Goal: Information Seeking & Learning: Learn about a topic

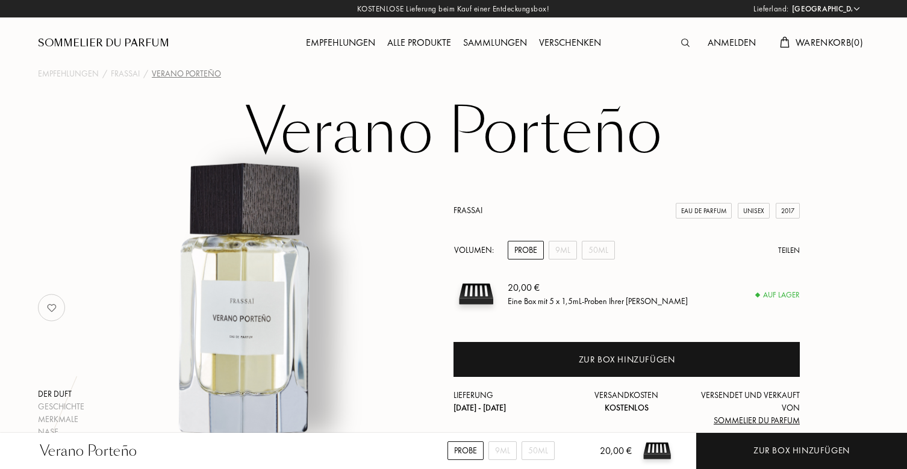
select select "DE"
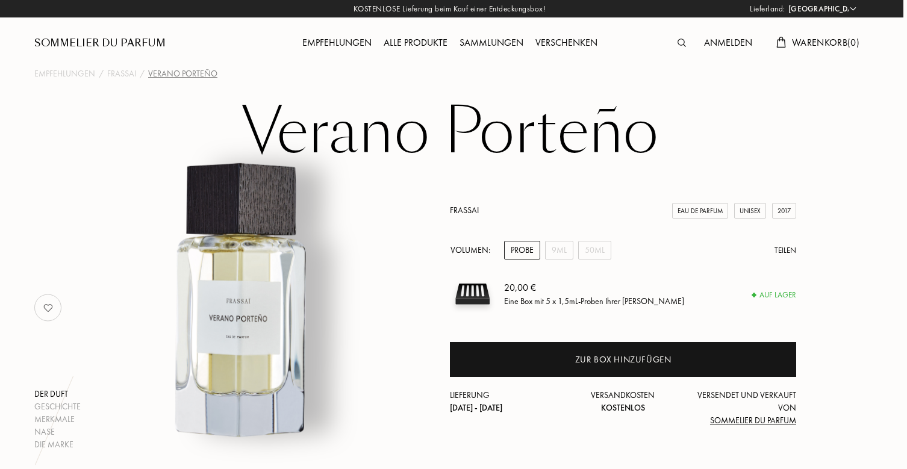
scroll to position [0, 4]
click at [414, 42] on div "Alle Produkte" at bounding box center [416, 44] width 76 height 16
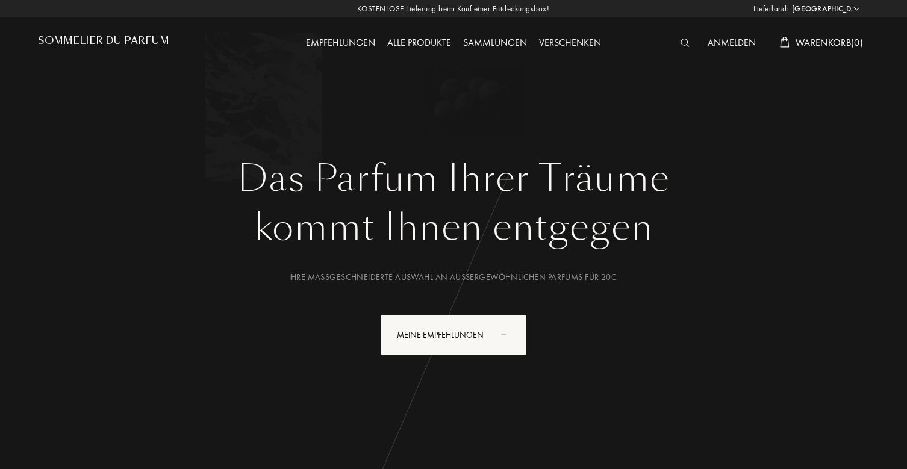
select select "DE"
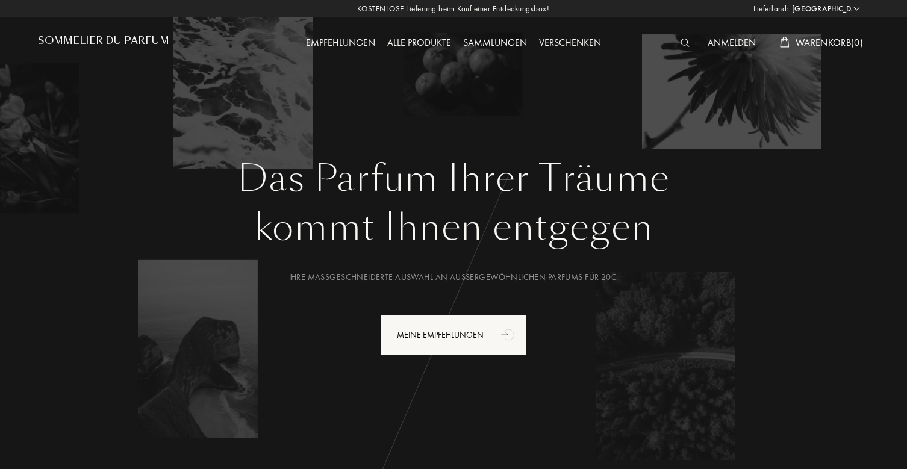
click at [83, 48] on link "Sommelier du Parfum" at bounding box center [103, 43] width 131 height 16
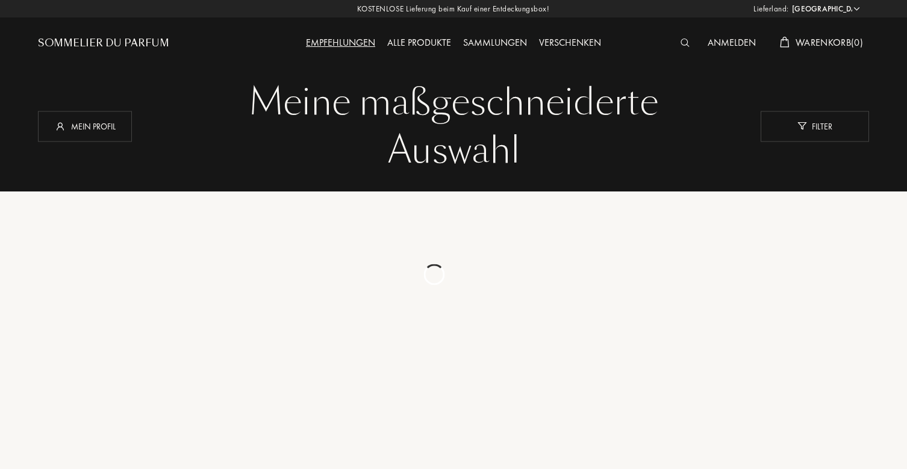
select select "DE"
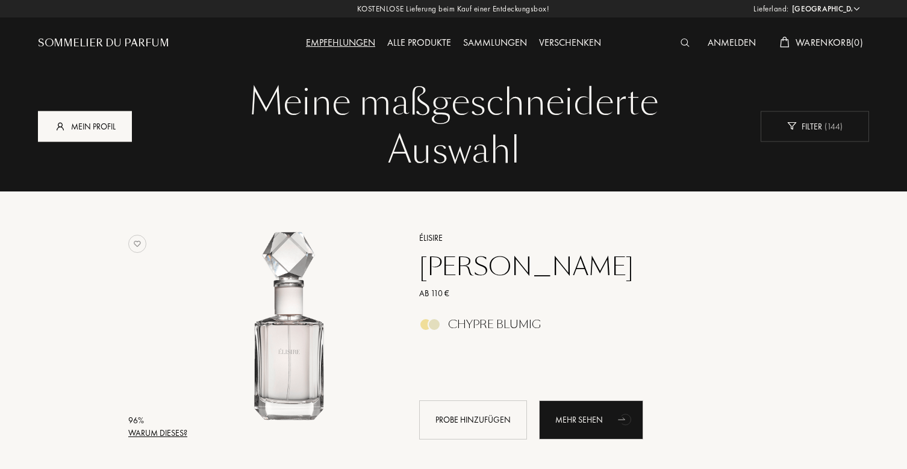
click at [85, 126] on div "Mein Profil" at bounding box center [85, 126] width 94 height 31
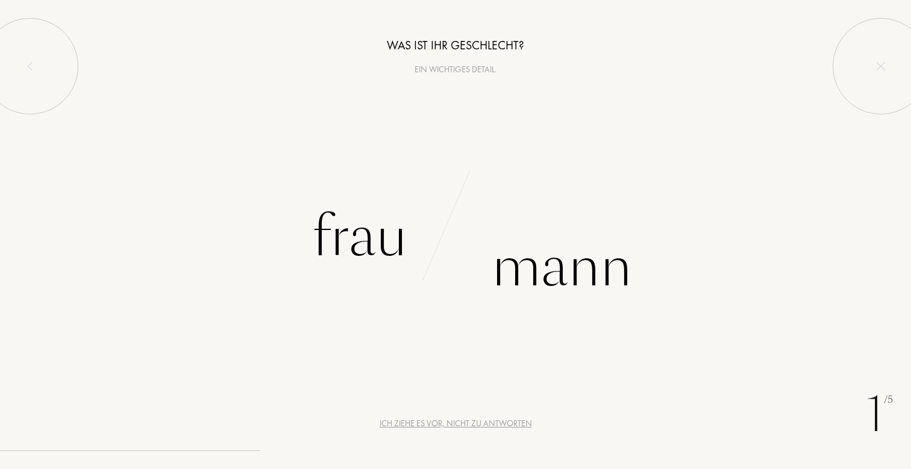
click at [431, 424] on div "Ich ziehe es vor, nicht zu antworten" at bounding box center [455, 423] width 152 height 13
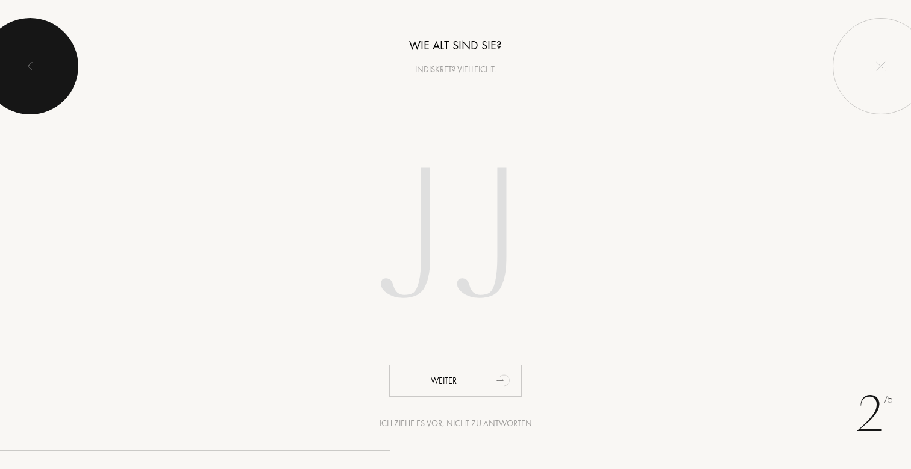
click at [23, 63] on div at bounding box center [30, 66] width 96 height 96
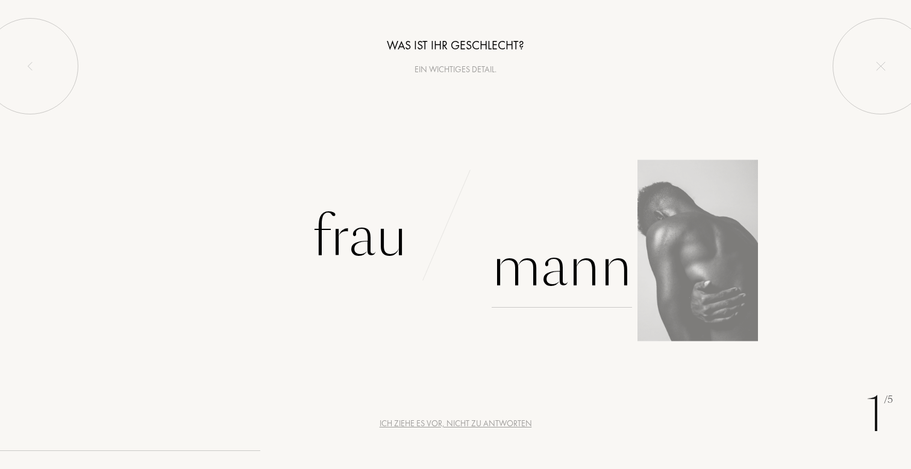
click at [586, 276] on div "Mann" at bounding box center [561, 266] width 140 height 81
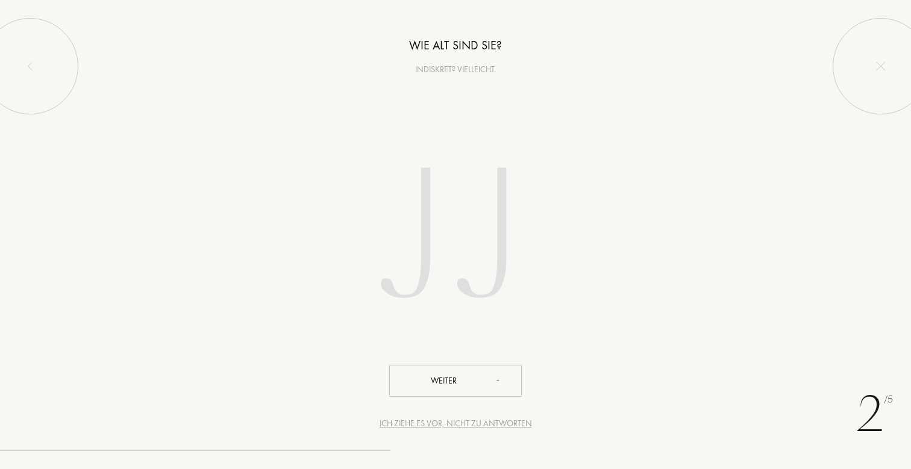
click at [455, 254] on input "number" at bounding box center [455, 240] width 343 height 244
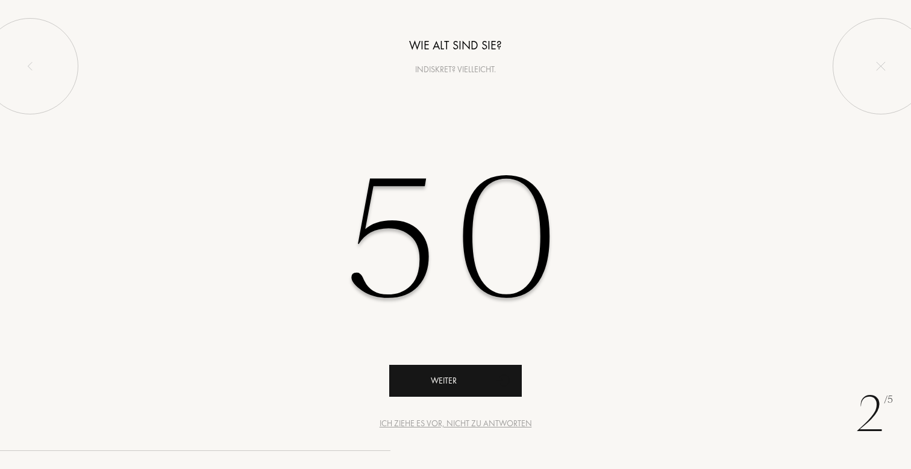
type input "50"
click at [444, 378] on div "Weiter" at bounding box center [455, 381] width 132 height 32
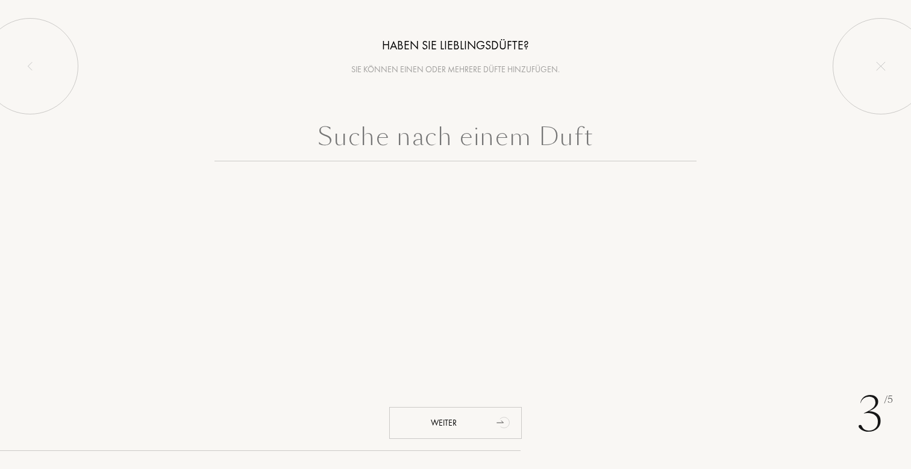
paste input "Raspberry Leather – 50ml"
drag, startPoint x: 520, startPoint y: 143, endPoint x: 708, endPoint y: 137, distance: 188.6
click at [708, 137] on div "Raspberry Leather – 50ml" at bounding box center [455, 139] width 893 height 43
type input "Raspberry Leather"
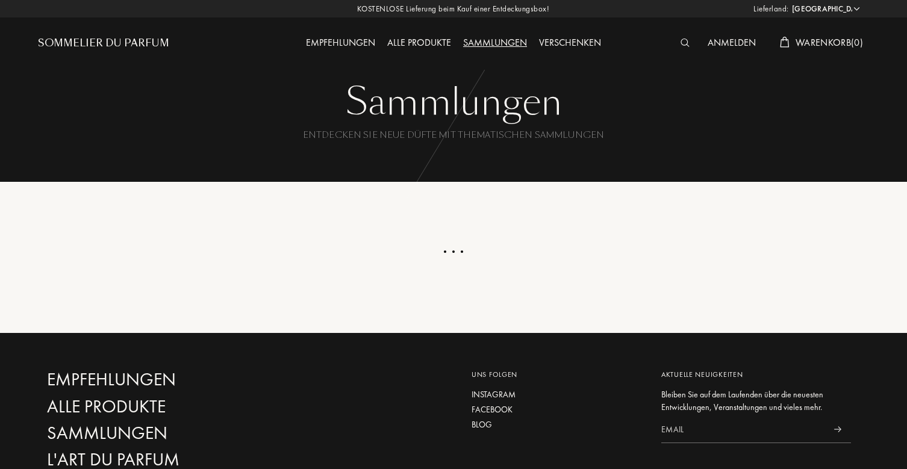
select select "DE"
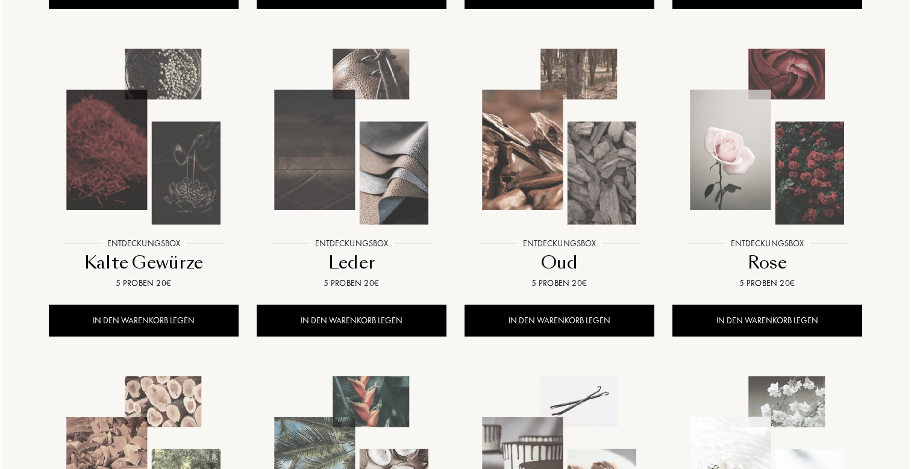
scroll to position [514, 0]
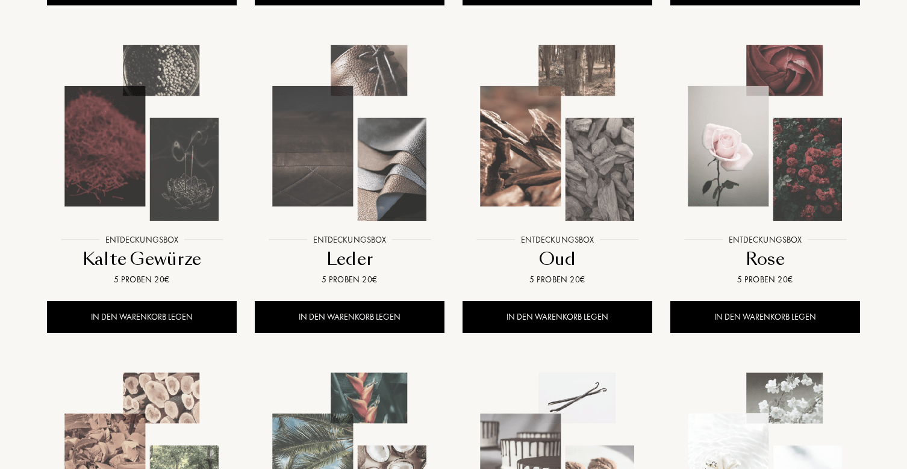
click at [513, 109] on img at bounding box center [557, 133] width 187 height 187
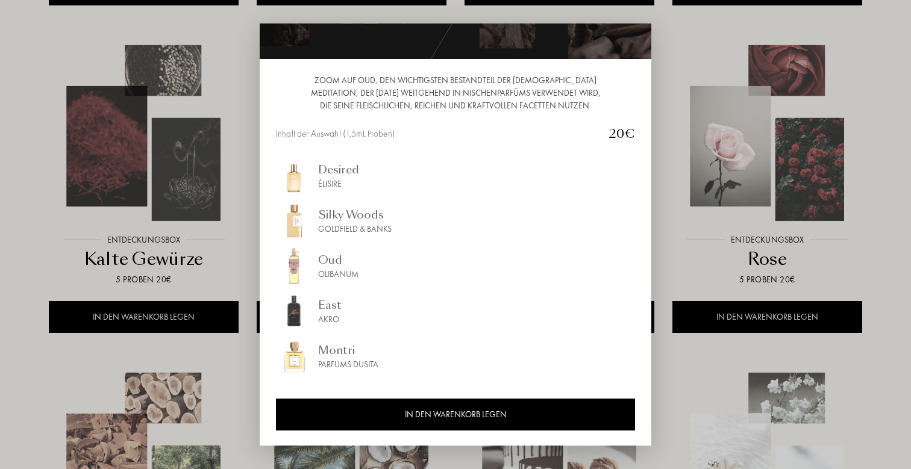
scroll to position [90, 0]
click at [222, 343] on div at bounding box center [455, 234] width 911 height 469
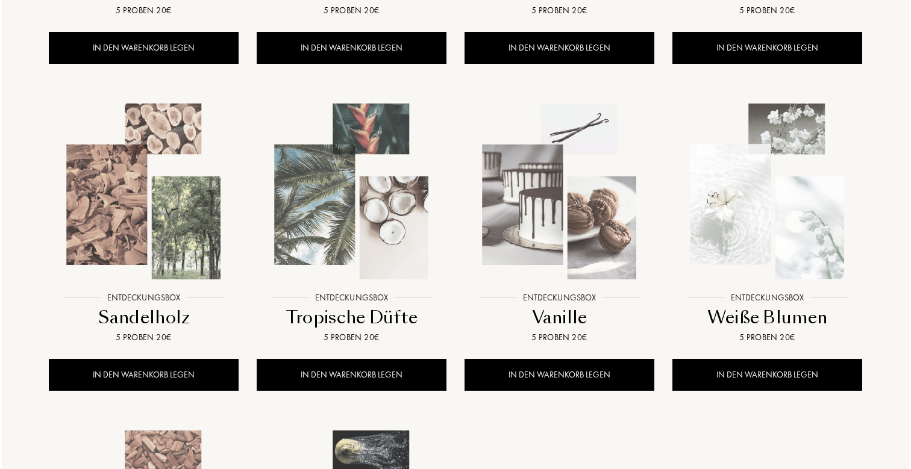
scroll to position [784, 0]
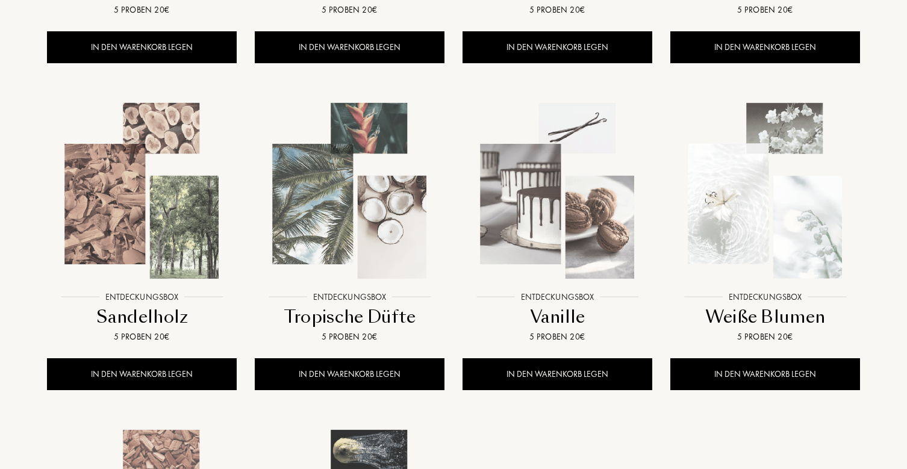
click at [151, 214] on img at bounding box center [141, 191] width 187 height 187
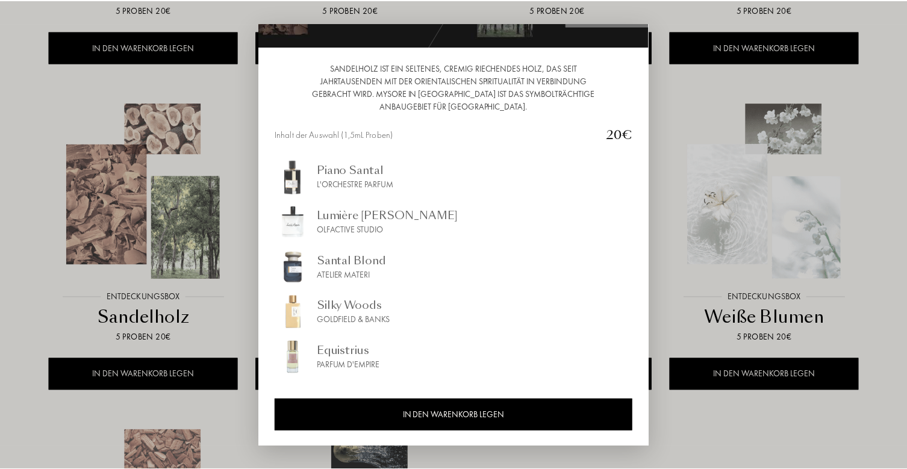
scroll to position [102, 0]
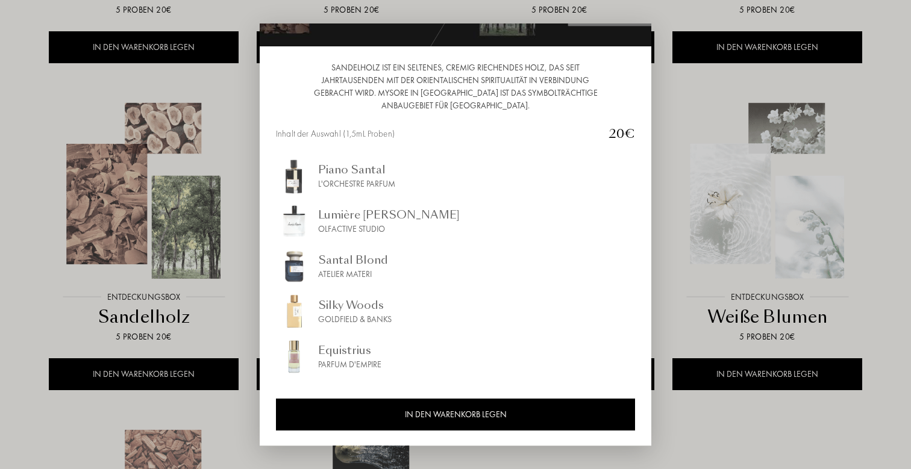
click at [661, 420] on div at bounding box center [455, 234] width 911 height 469
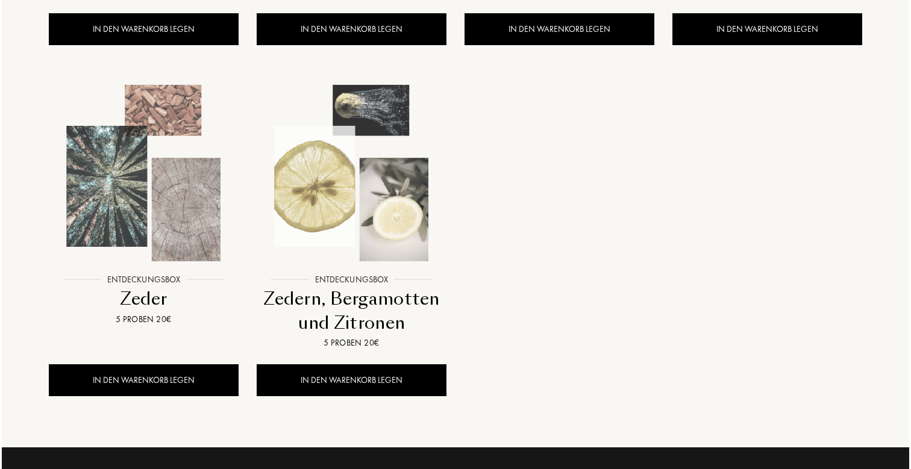
scroll to position [1134, 0]
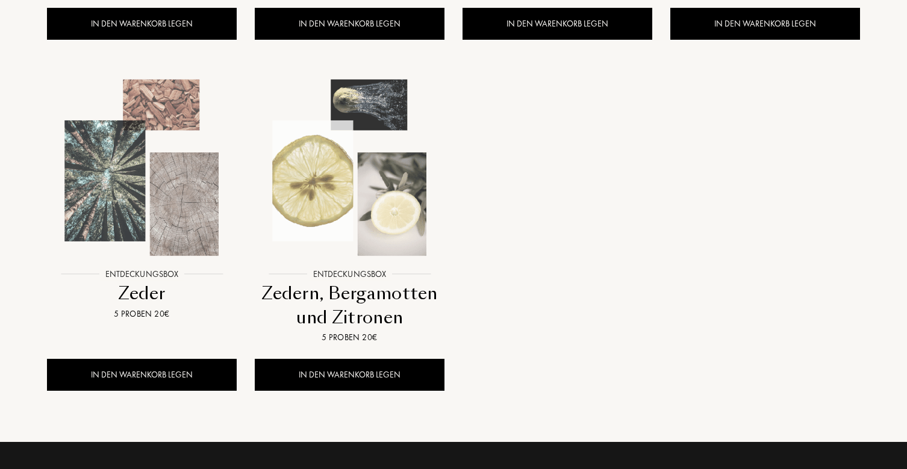
click at [380, 264] on div at bounding box center [350, 178] width 208 height 234
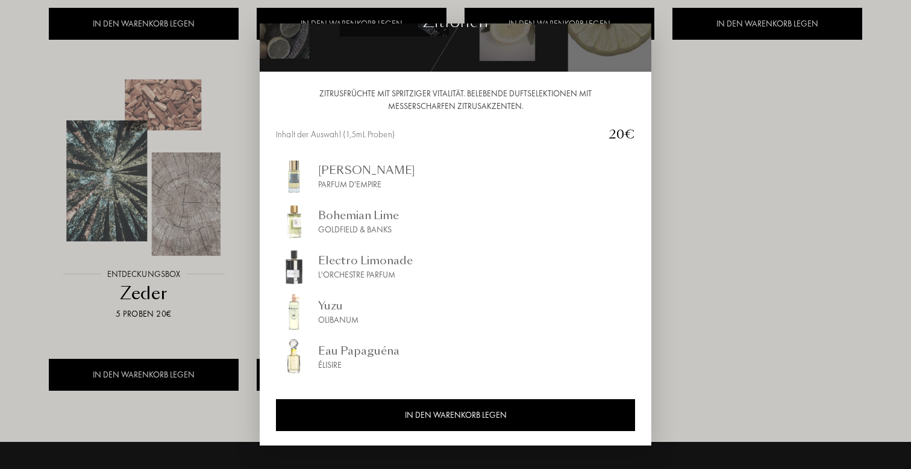
scroll to position [77, 0]
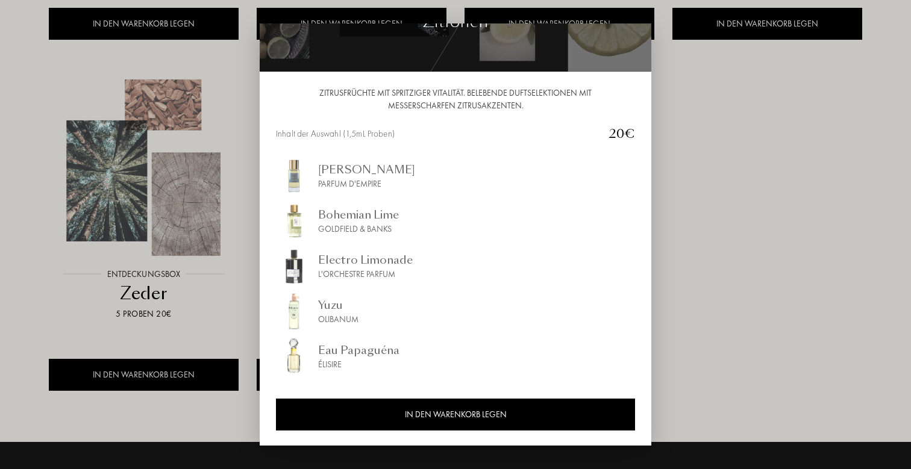
click at [55, 290] on div at bounding box center [455, 234] width 911 height 469
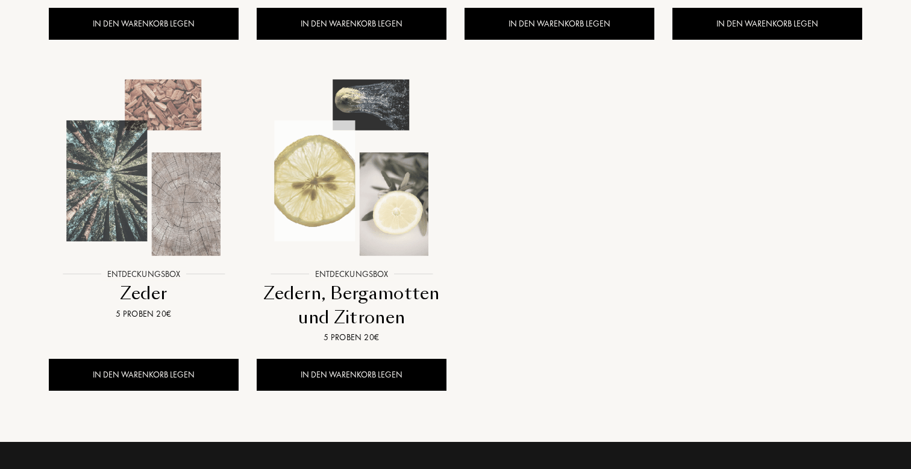
click at [133, 240] on div at bounding box center [455, 234] width 911 height 469
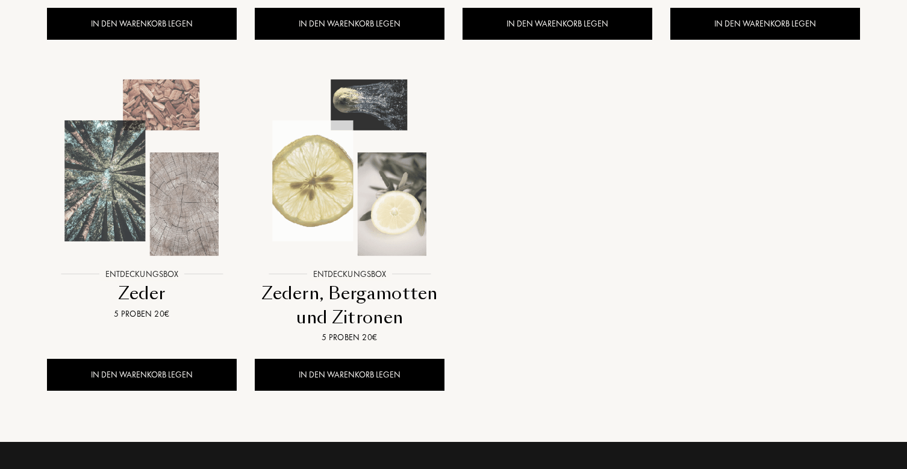
click at [348, 213] on img at bounding box center [349, 167] width 187 height 187
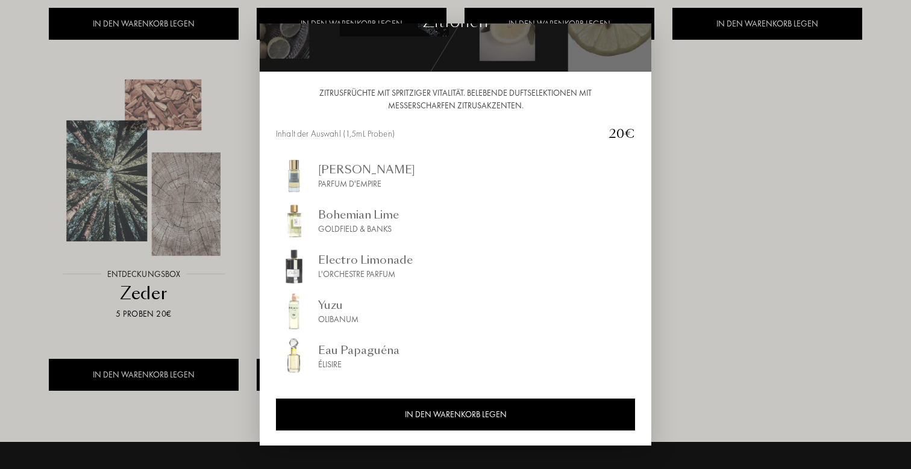
click at [699, 181] on div at bounding box center [455, 234] width 911 height 469
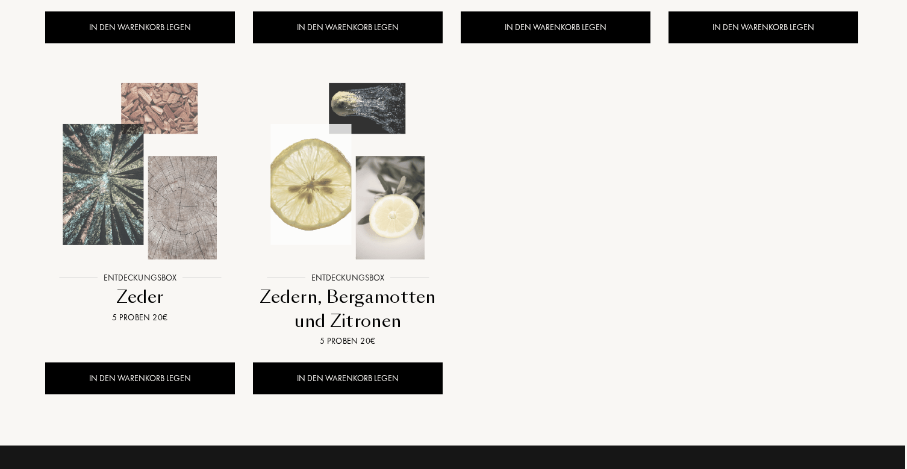
scroll to position [1113, 2]
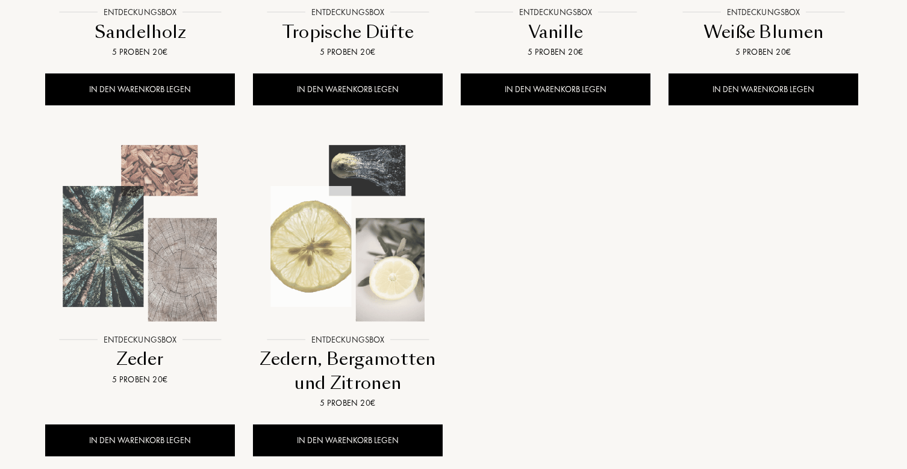
scroll to position [1024, 2]
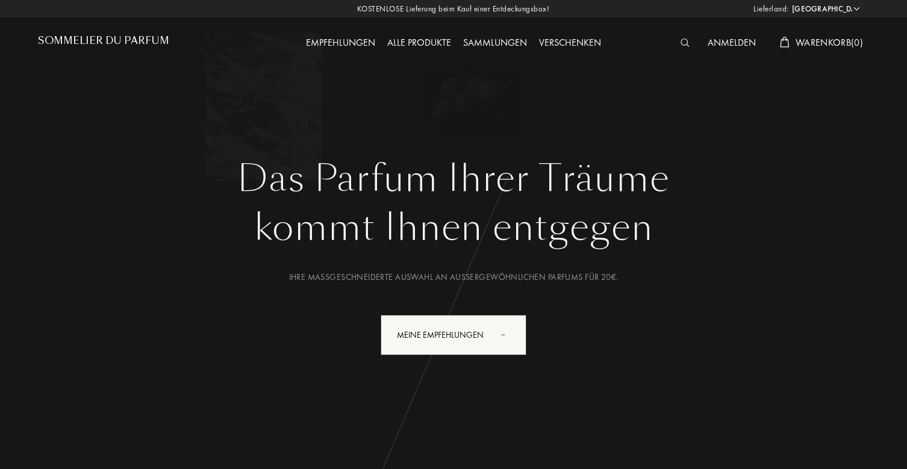
select select "DE"
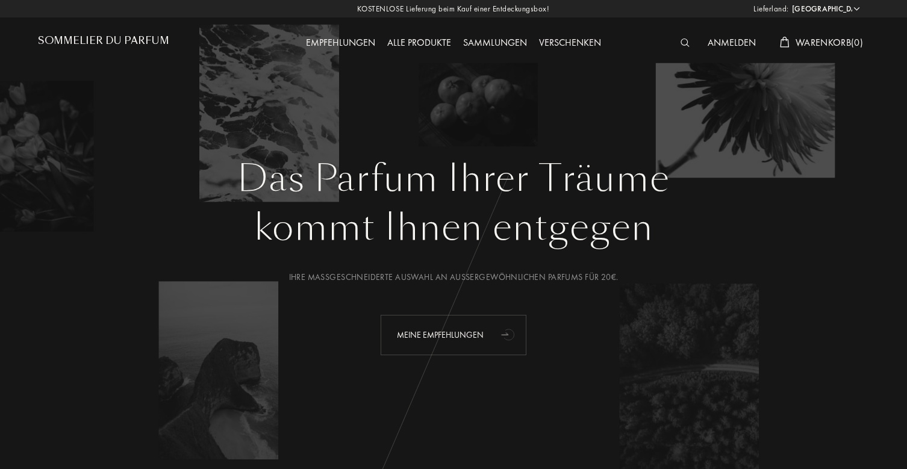
click at [478, 332] on div "Meine Empfehlungen" at bounding box center [454, 335] width 146 height 40
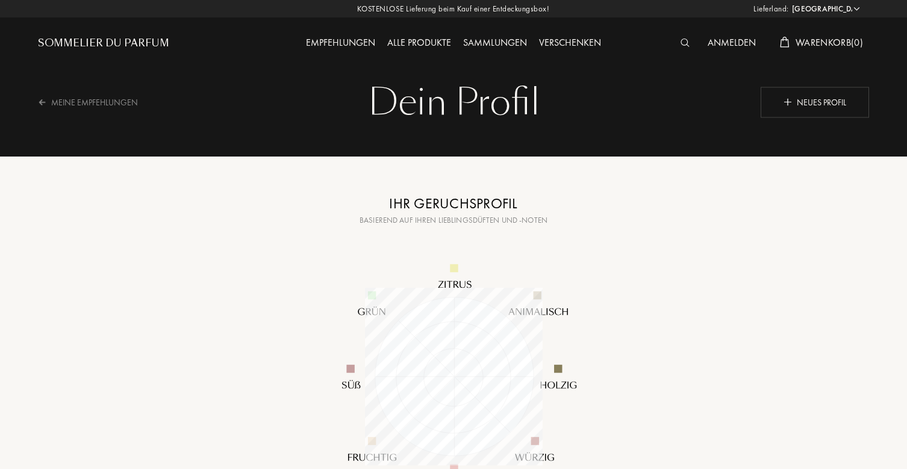
select select "DE"
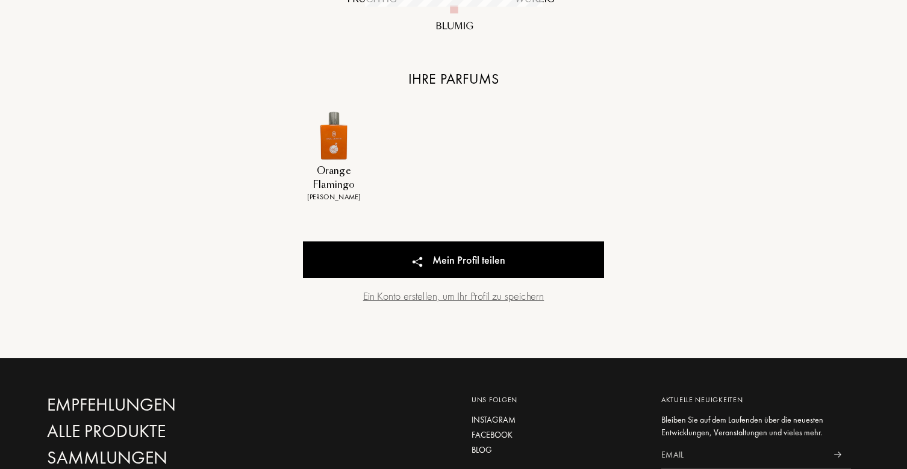
scroll to position [478, 0]
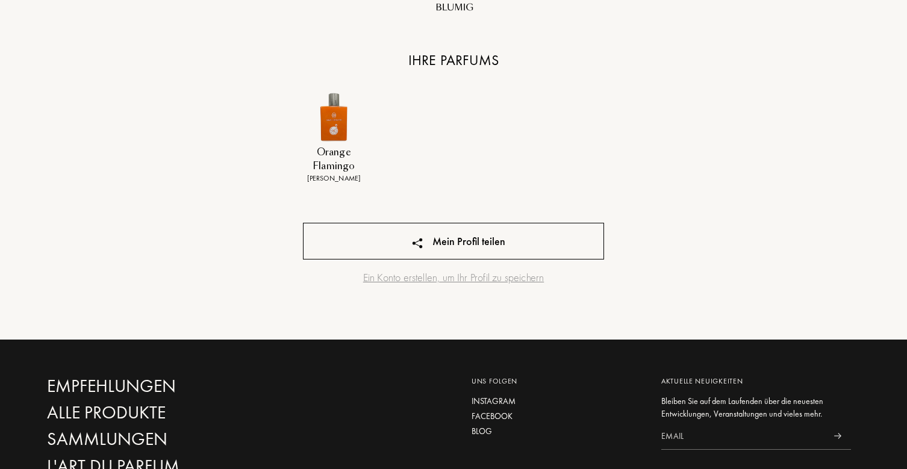
click at [465, 236] on div "Mein Profil teilen" at bounding box center [453, 241] width 301 height 37
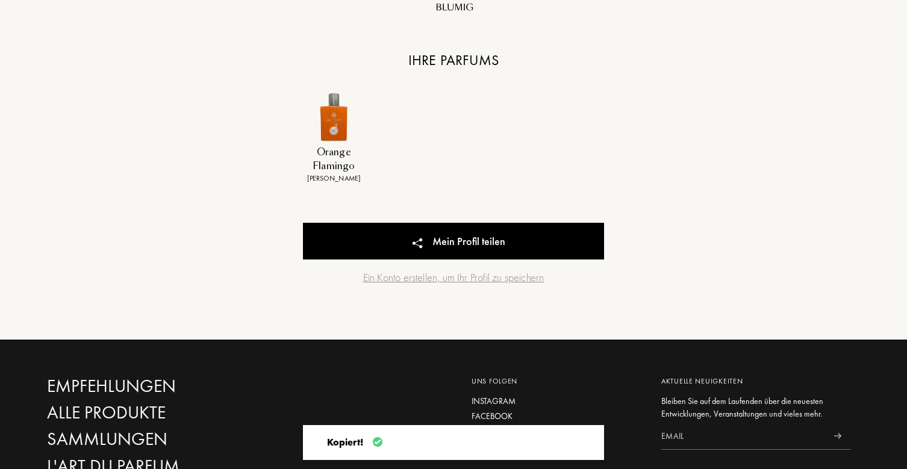
click at [522, 172] on div "Orange Flamingo Marc Gebauer" at bounding box center [453, 145] width 319 height 107
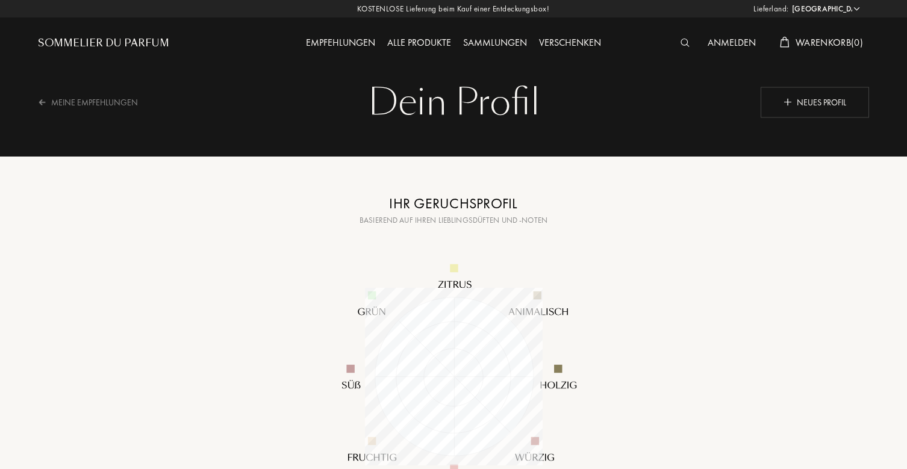
scroll to position [0, 0]
click at [813, 95] on div "Neues Profil" at bounding box center [815, 102] width 108 height 31
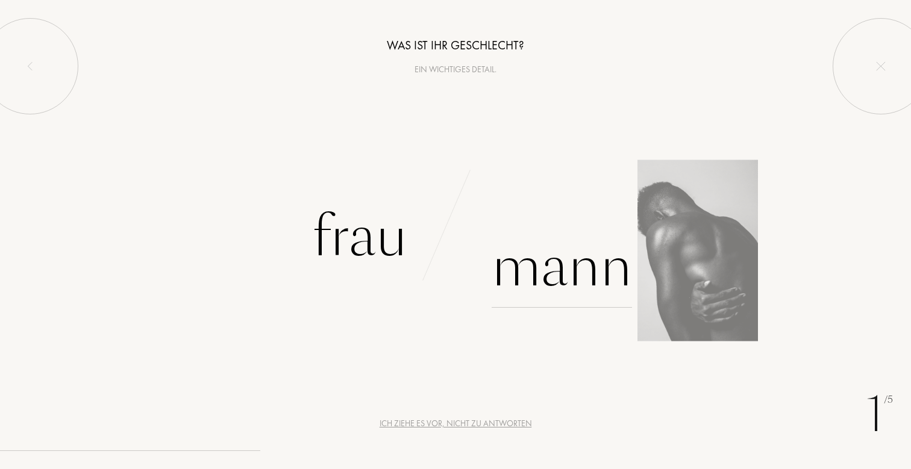
click at [523, 274] on div "Mann" at bounding box center [561, 266] width 140 height 81
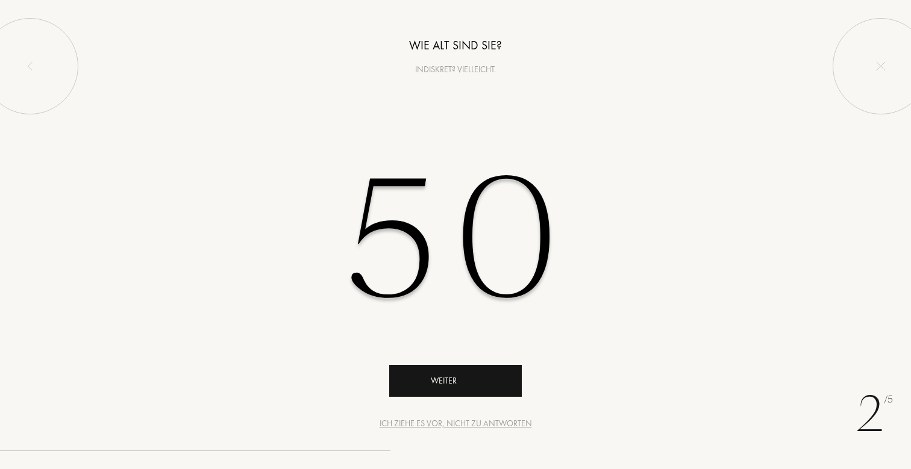
type input "50"
click at [436, 368] on div "Weiter" at bounding box center [455, 381] width 132 height 32
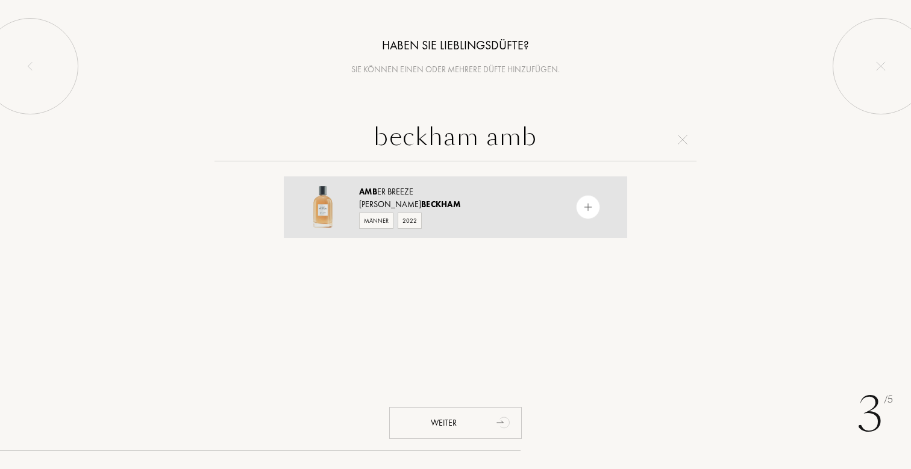
type input "beckham amb"
click at [491, 229] on div "Amb er Breeze David Beckham Männer 2022" at bounding box center [455, 206] width 343 height 61
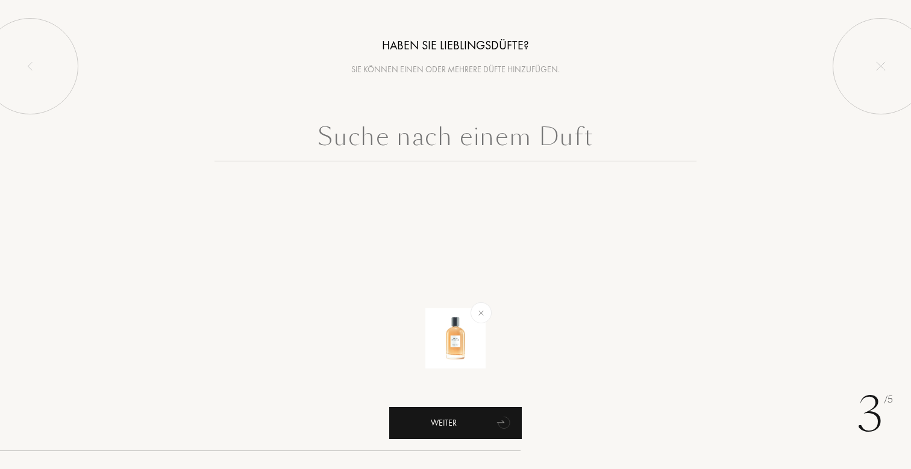
click at [455, 420] on div "Weiter" at bounding box center [455, 423] width 132 height 32
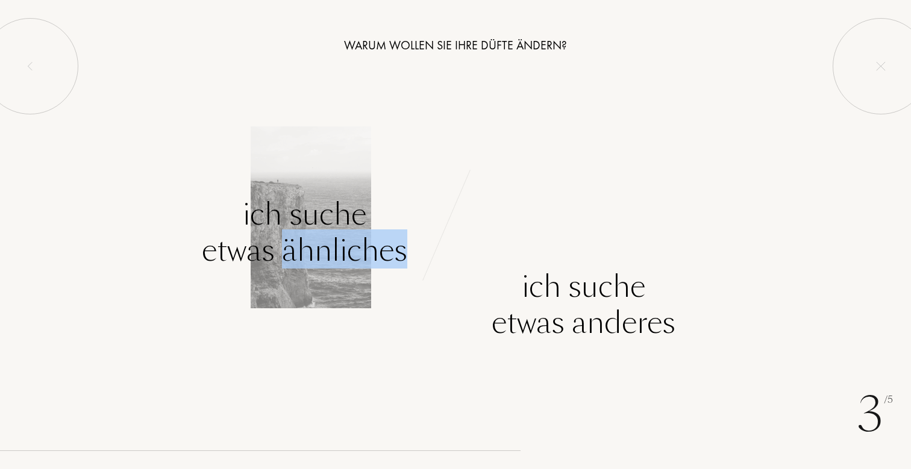
click at [264, 216] on div "Ich suche etwas ähnliches" at bounding box center [304, 232] width 205 height 72
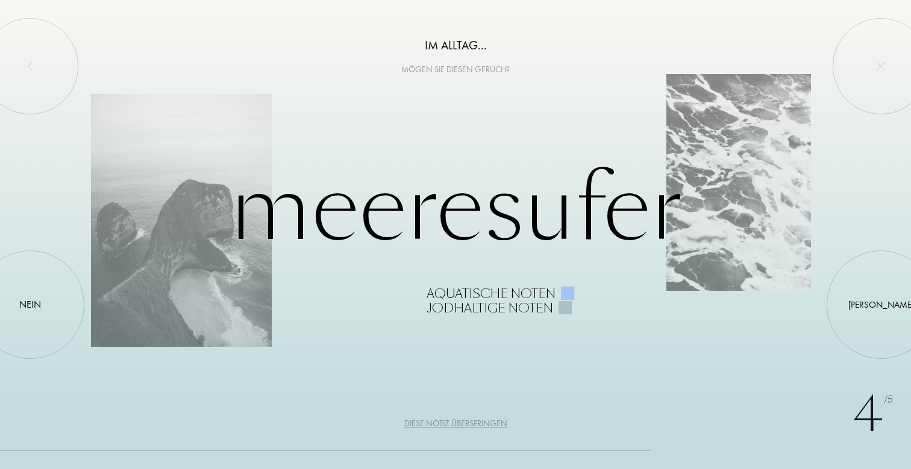
click at [418, 425] on div "Diese Notiz überspringen" at bounding box center [455, 423] width 103 height 13
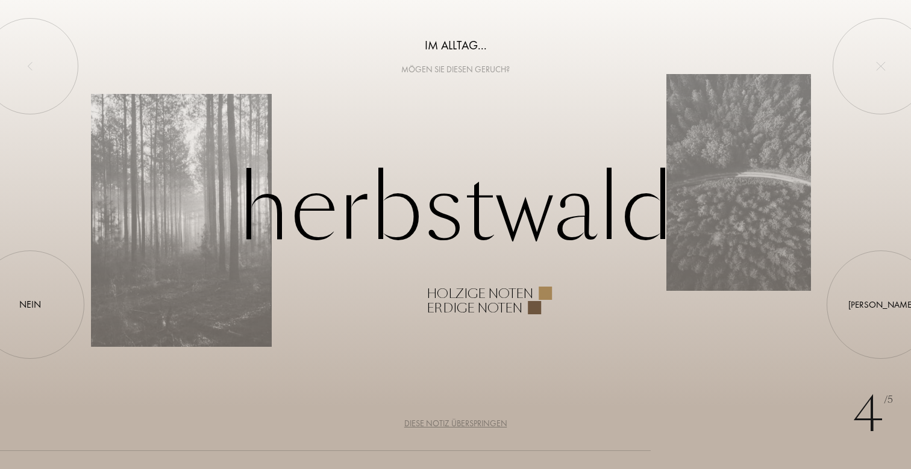
click at [424, 425] on div "Diese Notiz überspringen" at bounding box center [455, 423] width 103 height 13
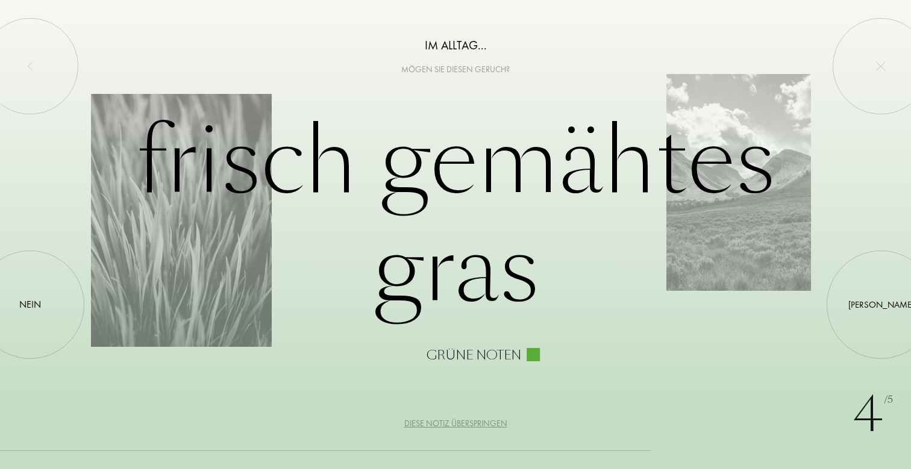
click at [424, 425] on div "Diese Notiz überspringen" at bounding box center [455, 423] width 103 height 13
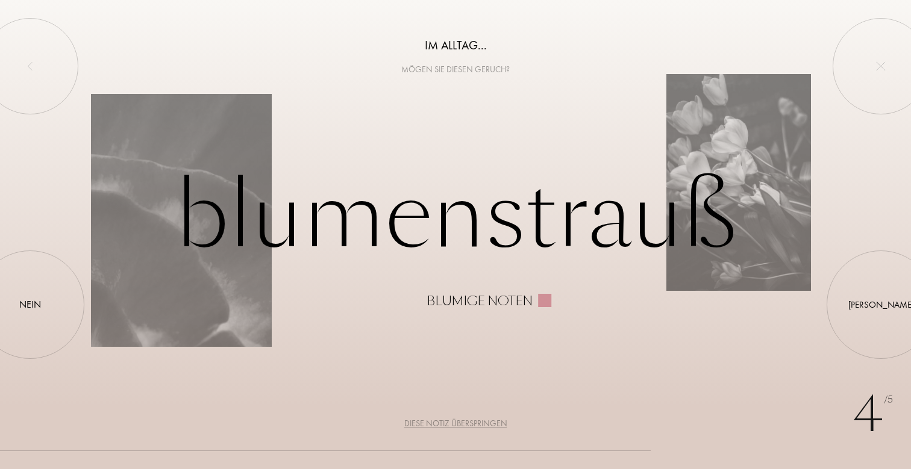
click at [424, 425] on div "Diese Notiz überspringen" at bounding box center [455, 423] width 103 height 13
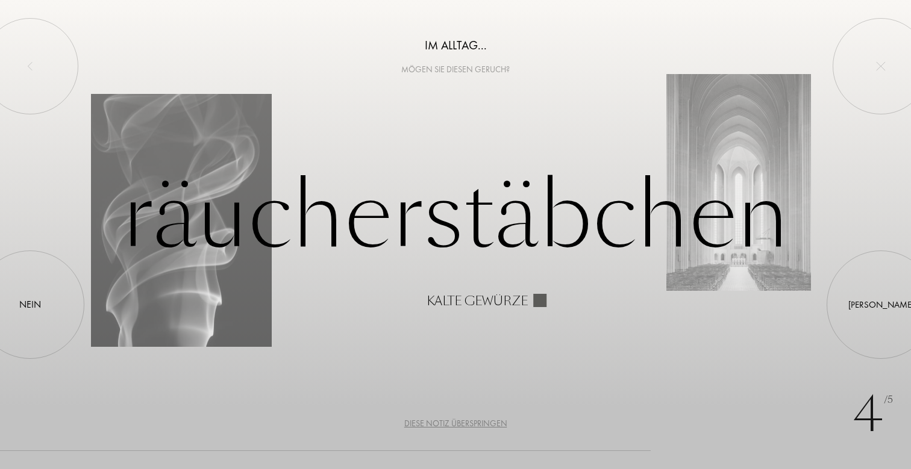
click at [424, 425] on div "Diese Notiz überspringen" at bounding box center [455, 423] width 103 height 13
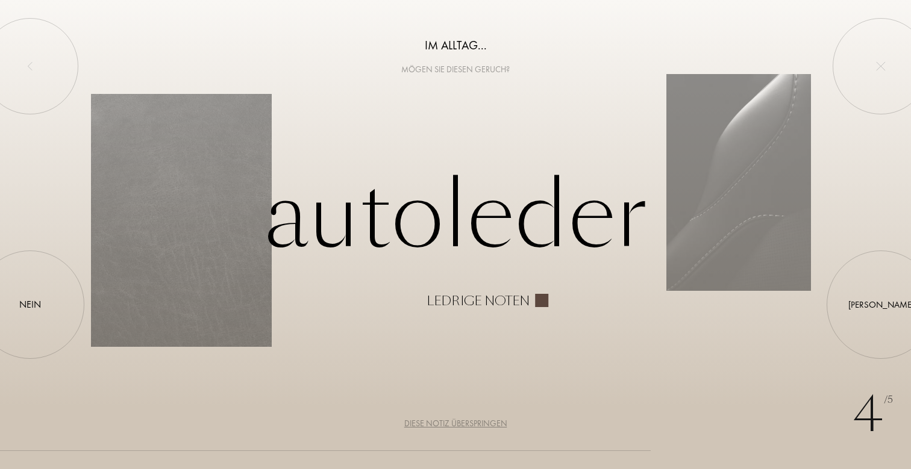
click at [424, 425] on div "Diese Notiz überspringen" at bounding box center [455, 423] width 103 height 13
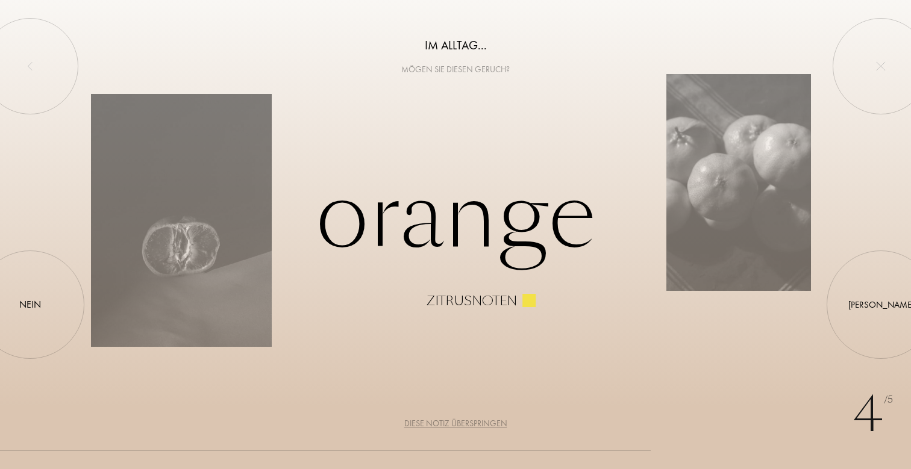
click at [424, 425] on div "Diese Notiz überspringen" at bounding box center [455, 423] width 103 height 13
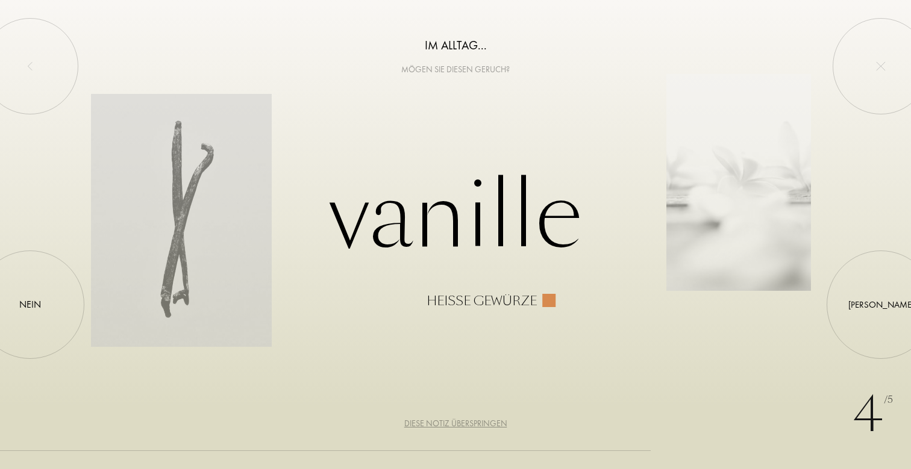
click at [424, 425] on div "Diese Notiz überspringen" at bounding box center [455, 423] width 103 height 13
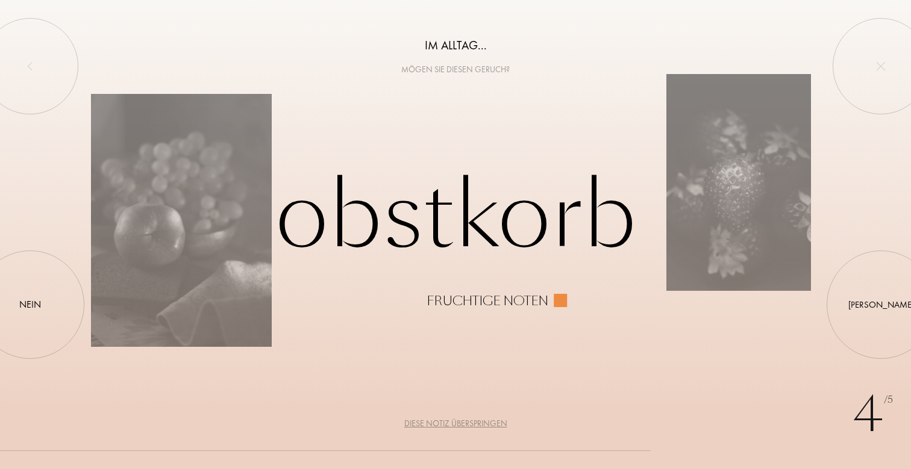
click at [424, 425] on div "Diese Notiz überspringen" at bounding box center [455, 423] width 103 height 13
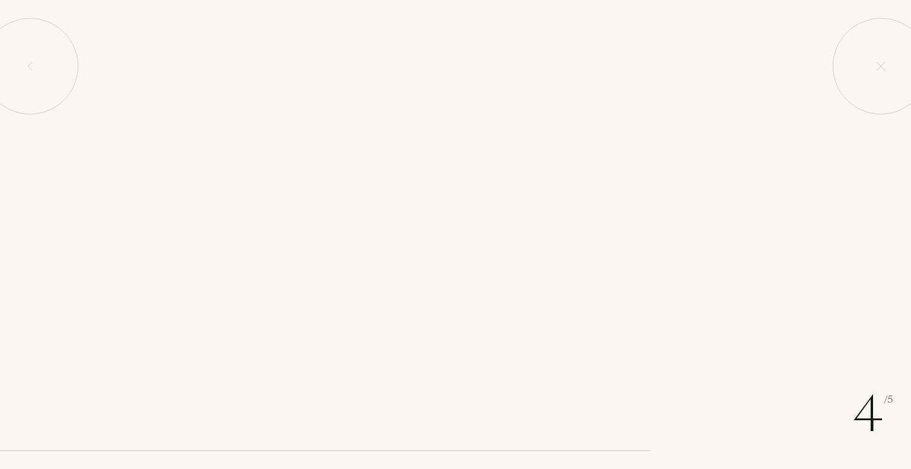
click at [424, 425] on div "Diese Notiz überspringen" at bounding box center [455, 423] width 103 height 13
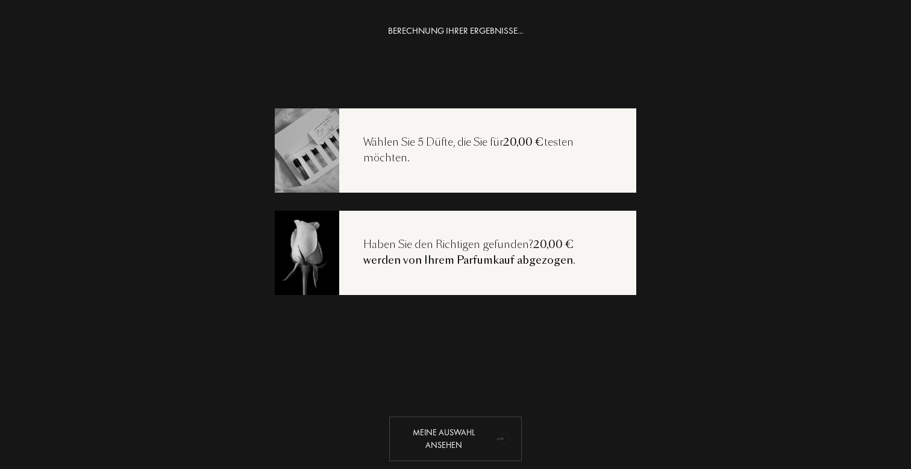
click at [457, 426] on div "Meine Auswahl ansehen" at bounding box center [455, 439] width 132 height 45
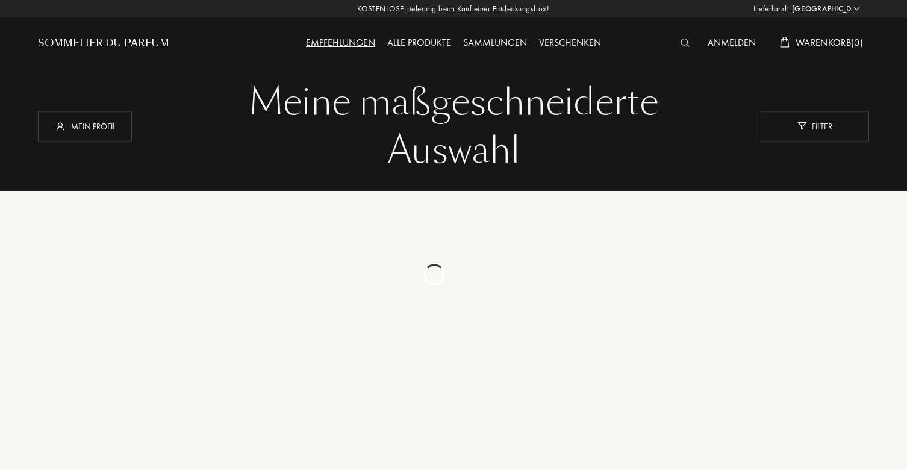
select select "DE"
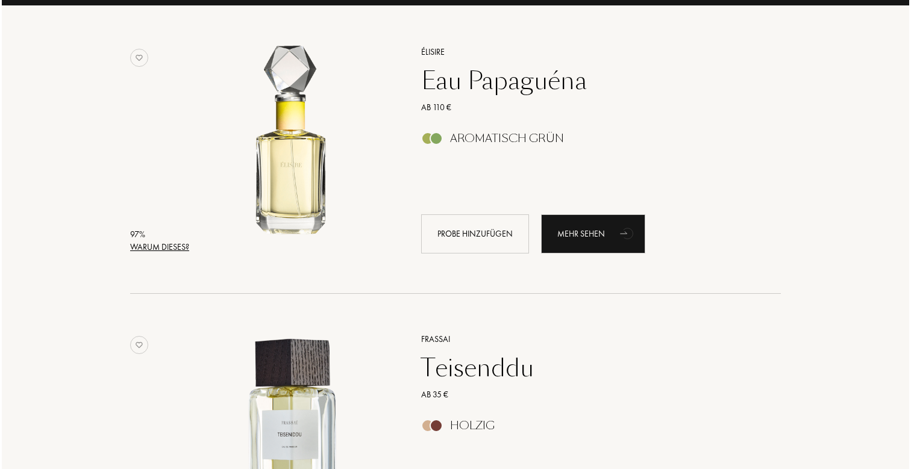
scroll to position [190, 0]
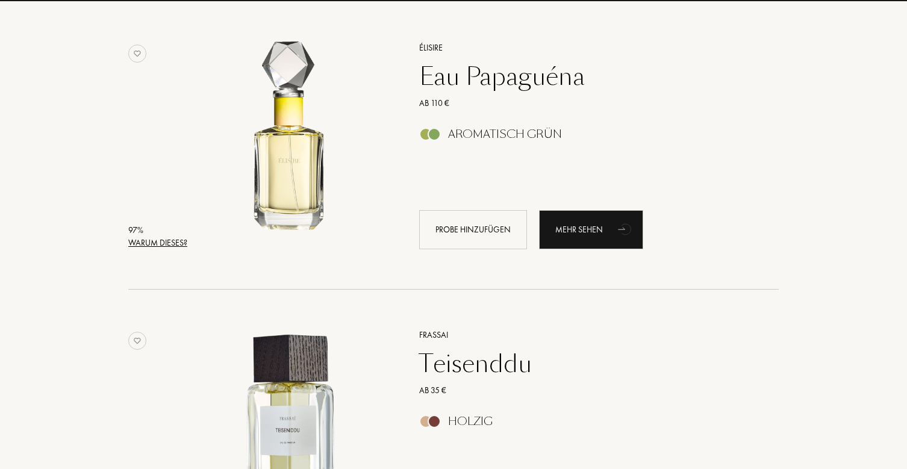
click at [151, 244] on div "Warum dieses?" at bounding box center [157, 243] width 59 height 13
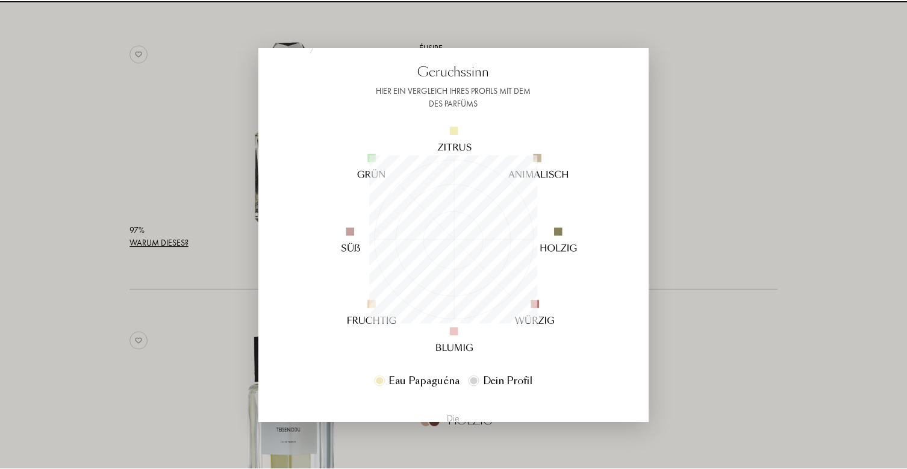
scroll to position [90, 0]
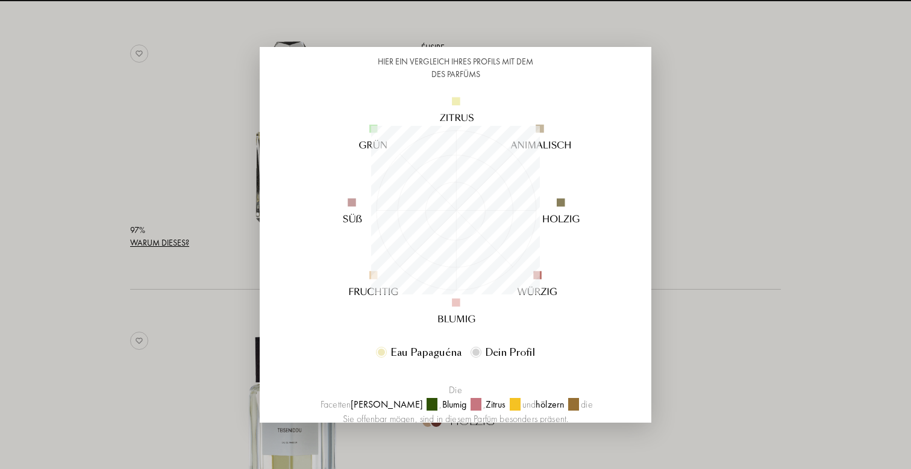
click at [688, 198] on div at bounding box center [455, 234] width 911 height 469
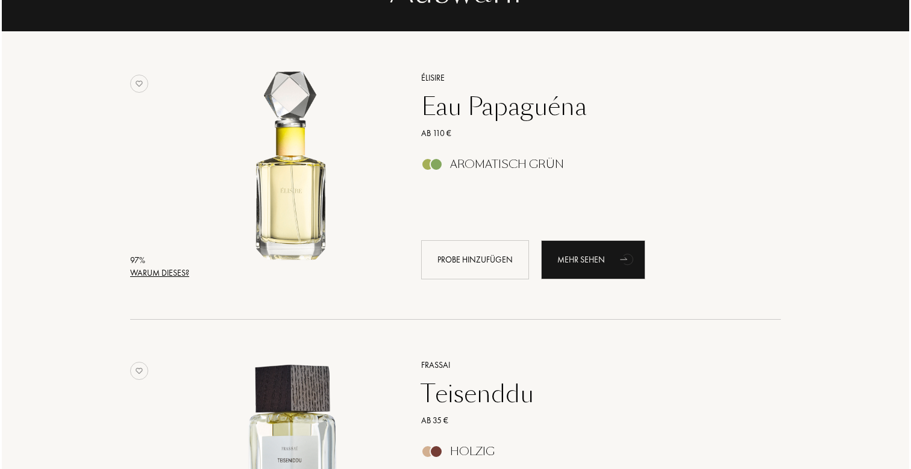
scroll to position [143, 0]
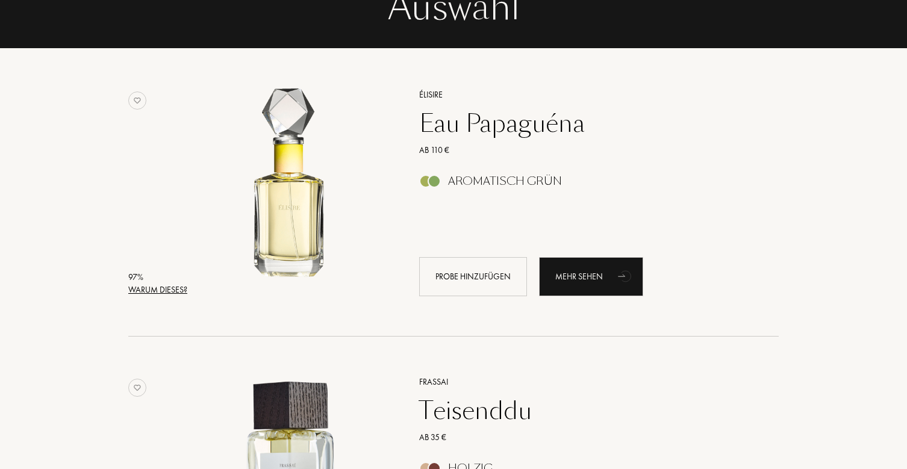
click at [177, 287] on div "Warum dieses?" at bounding box center [157, 290] width 59 height 13
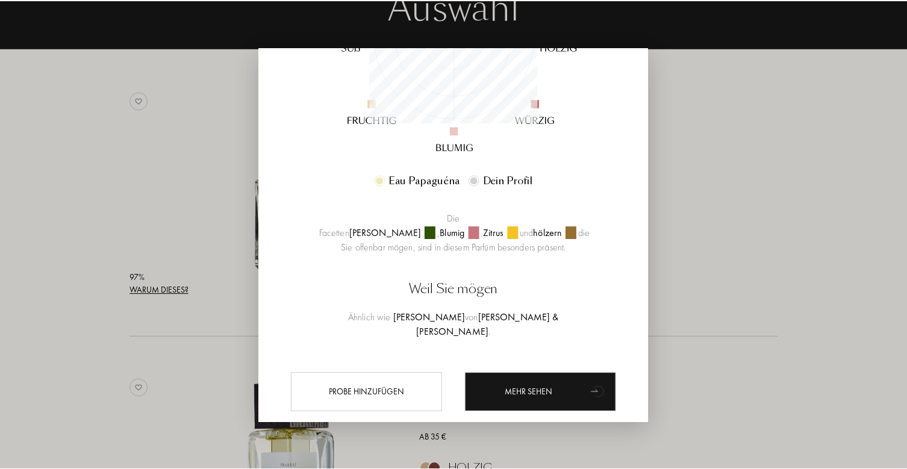
scroll to position [262, 0]
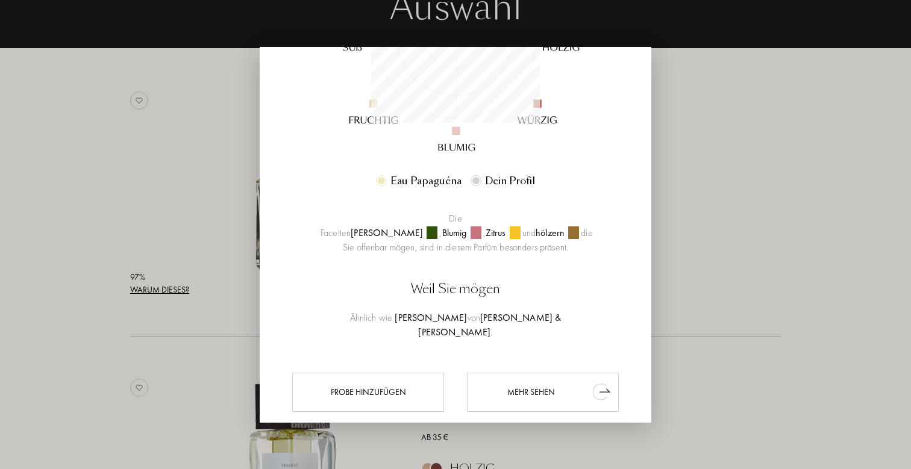
click at [514, 373] on div "Mehr sehen" at bounding box center [543, 392] width 152 height 39
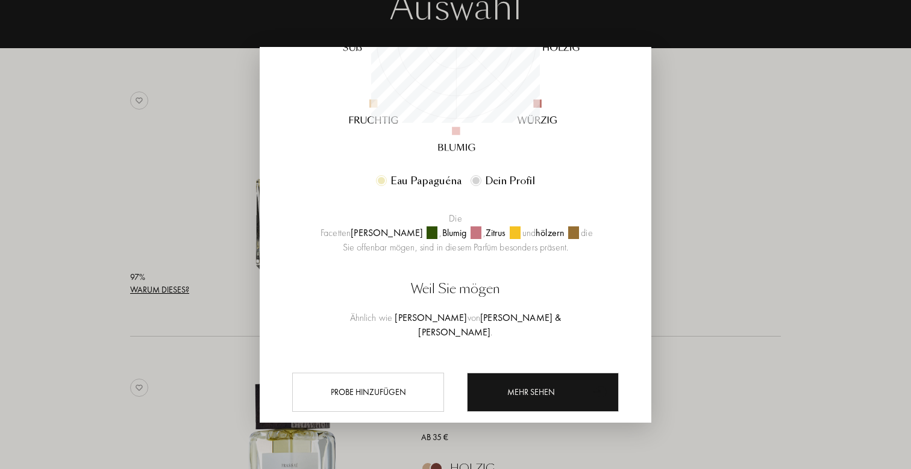
click at [148, 347] on div at bounding box center [455, 234] width 911 height 469
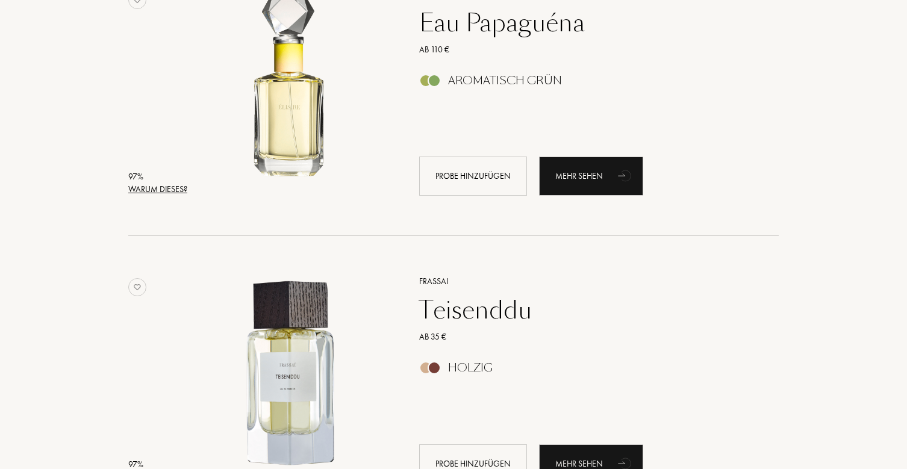
scroll to position [235, 0]
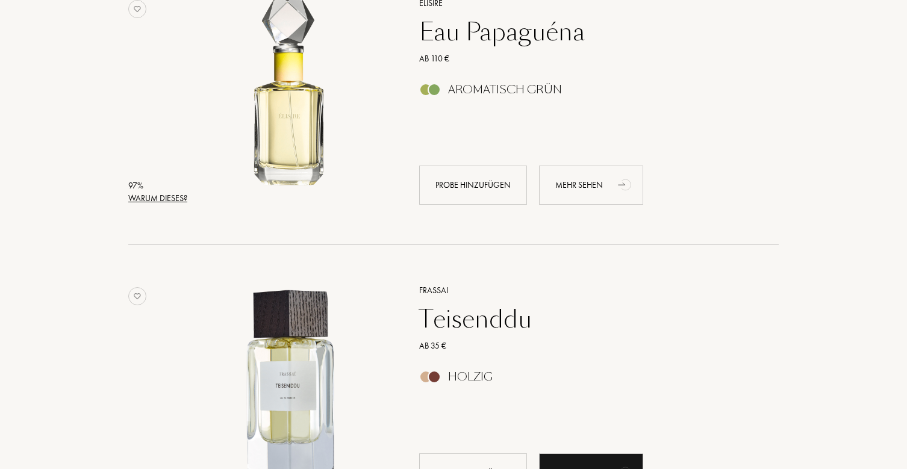
click at [553, 189] on div "Mehr sehen" at bounding box center [591, 185] width 104 height 39
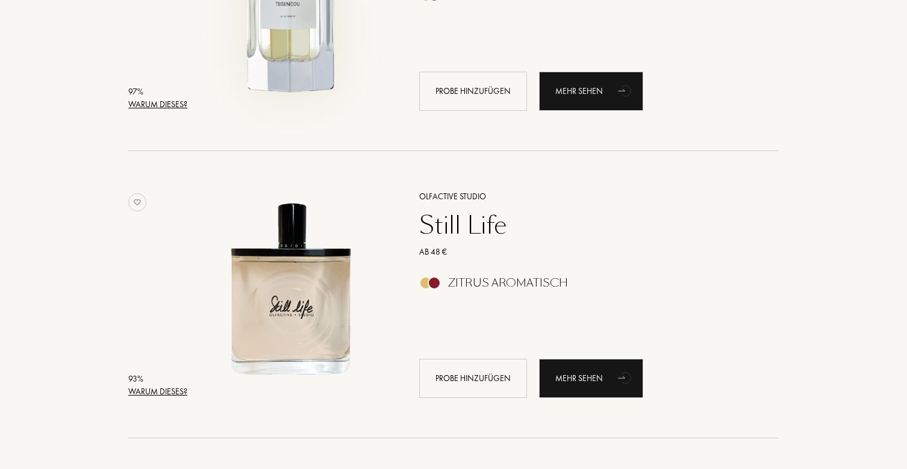
scroll to position [668, 0]
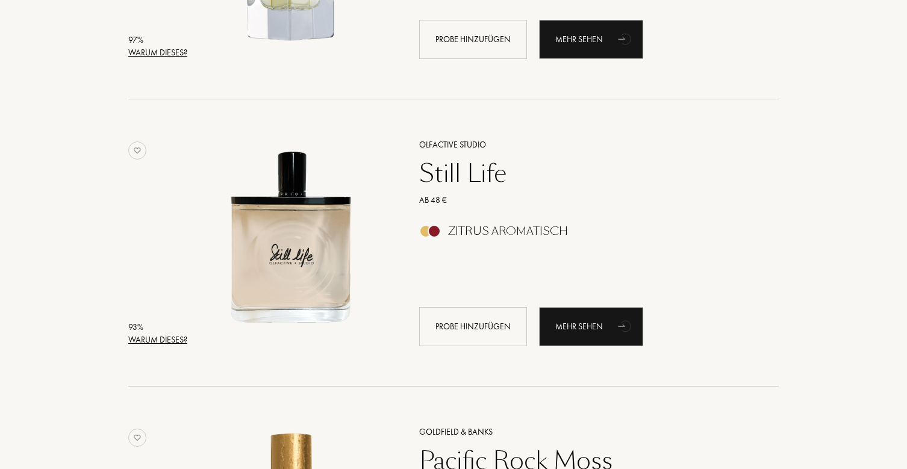
click at [455, 176] on div "Still Life" at bounding box center [585, 173] width 351 height 29
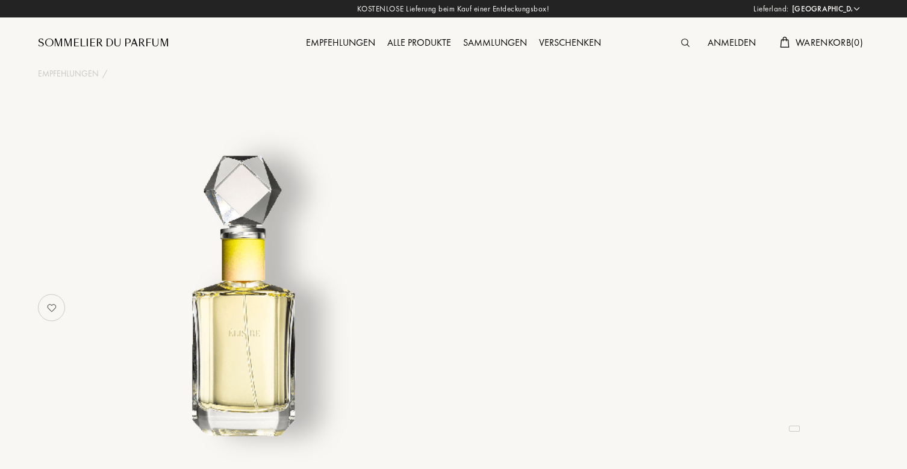
select select "DE"
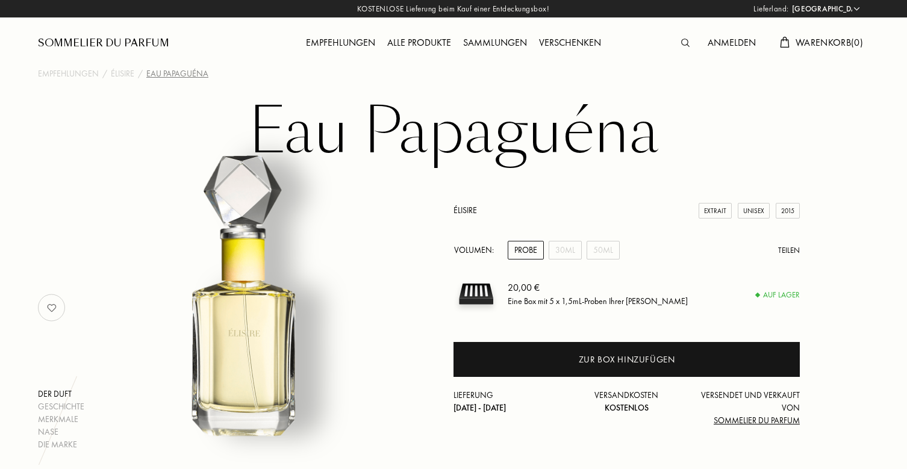
click at [256, 338] on img at bounding box center [246, 302] width 298 height 298
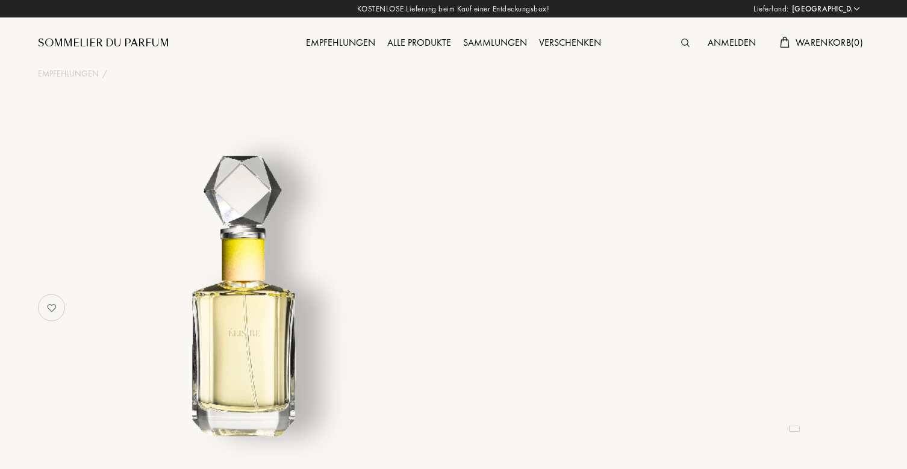
select select "DE"
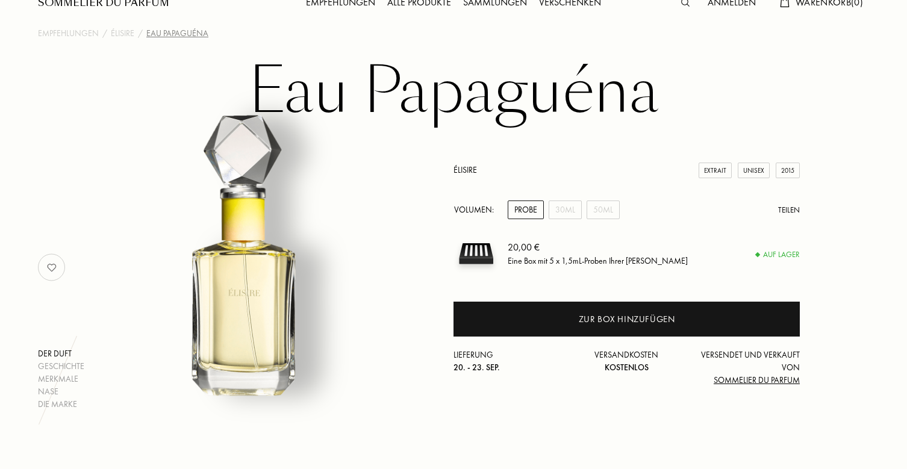
scroll to position [93, 0]
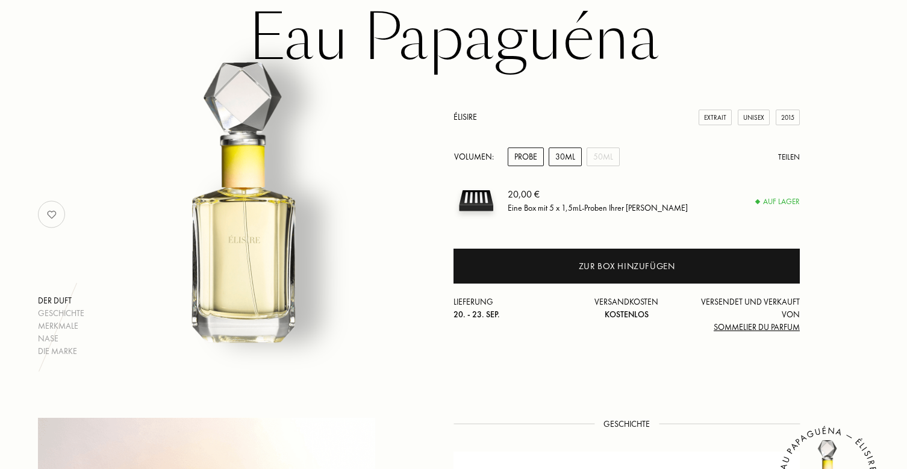
click at [578, 160] on div "30mL" at bounding box center [565, 157] width 33 height 19
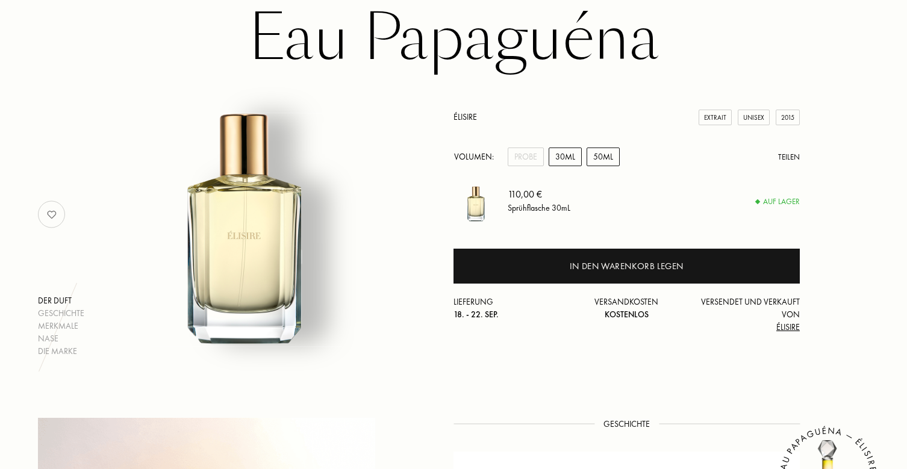
click at [599, 160] on div "50mL" at bounding box center [603, 157] width 33 height 19
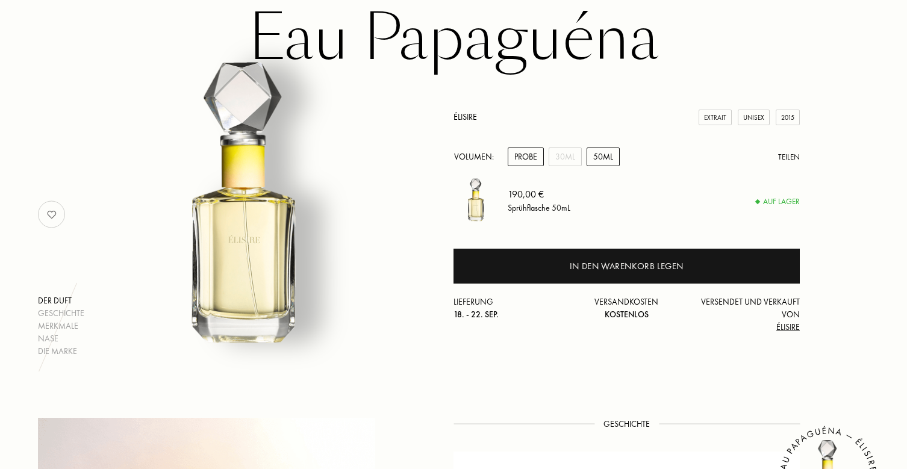
click at [537, 163] on div "Probe" at bounding box center [526, 157] width 36 height 19
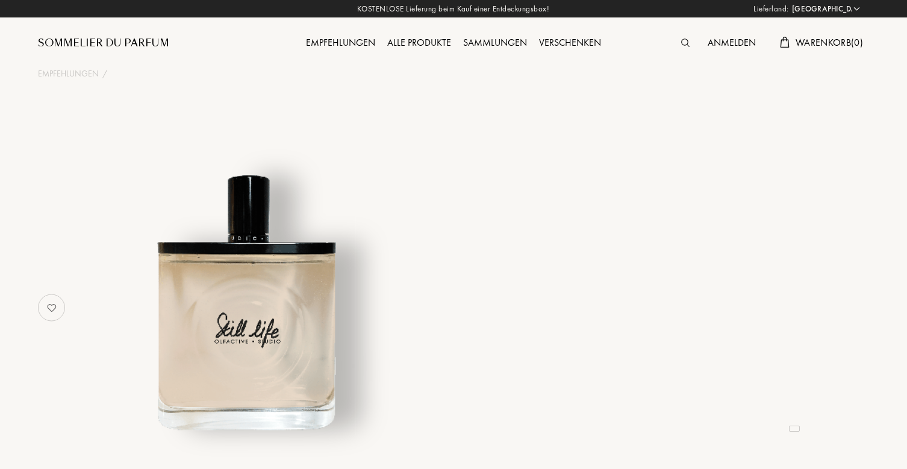
select select "DE"
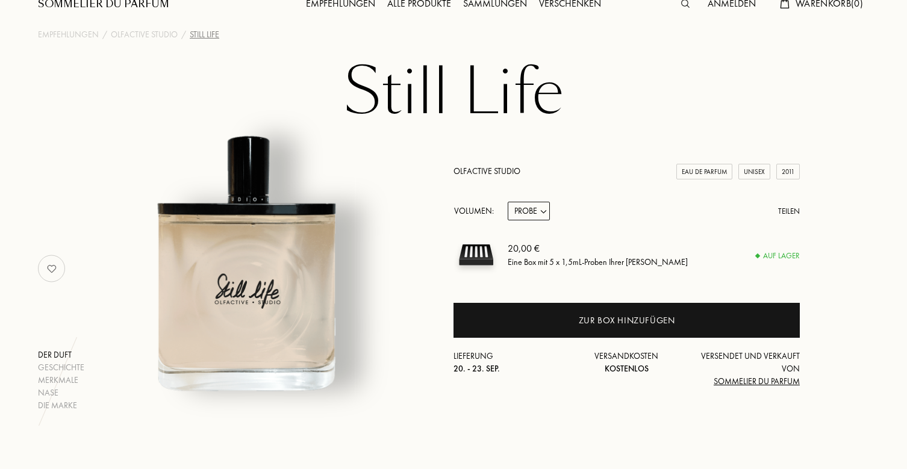
scroll to position [45, 0]
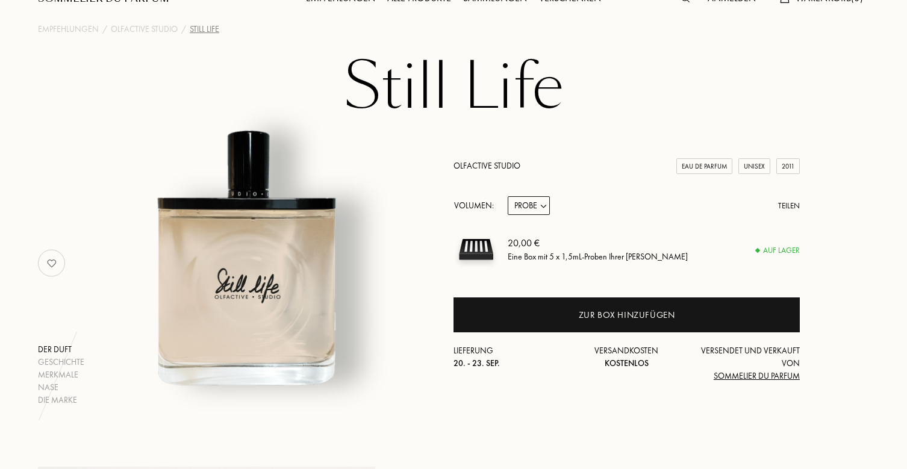
select select "1"
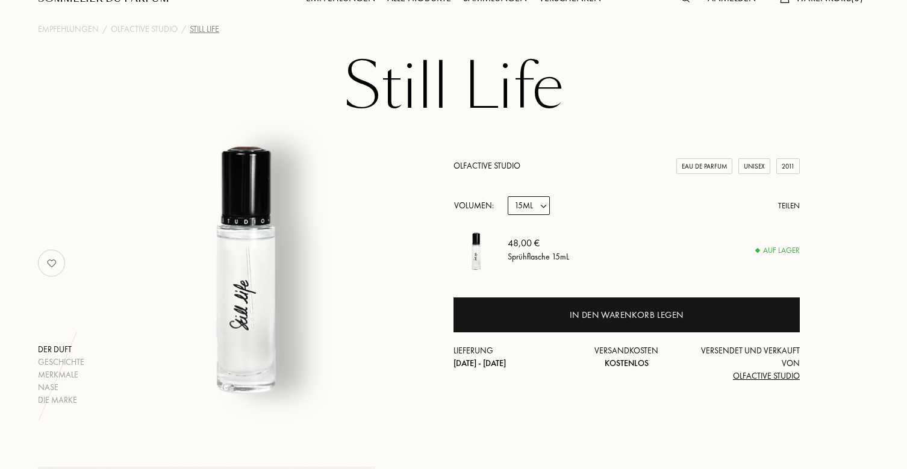
select select "2"
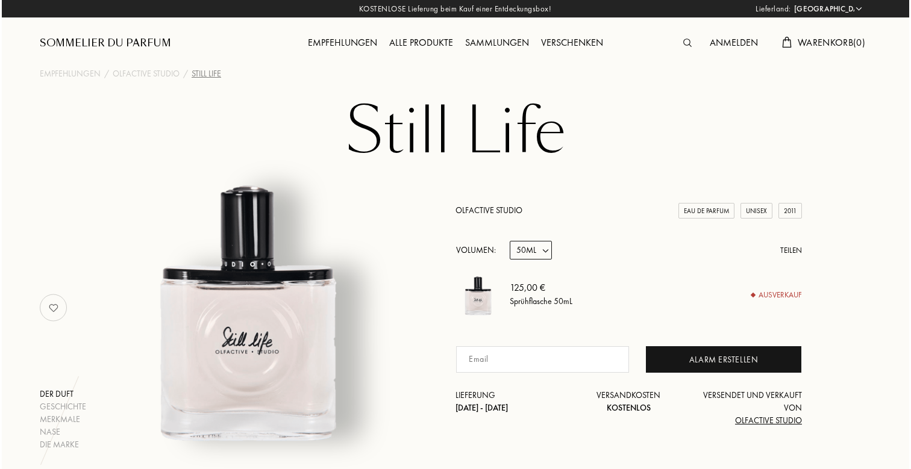
scroll to position [0, 0]
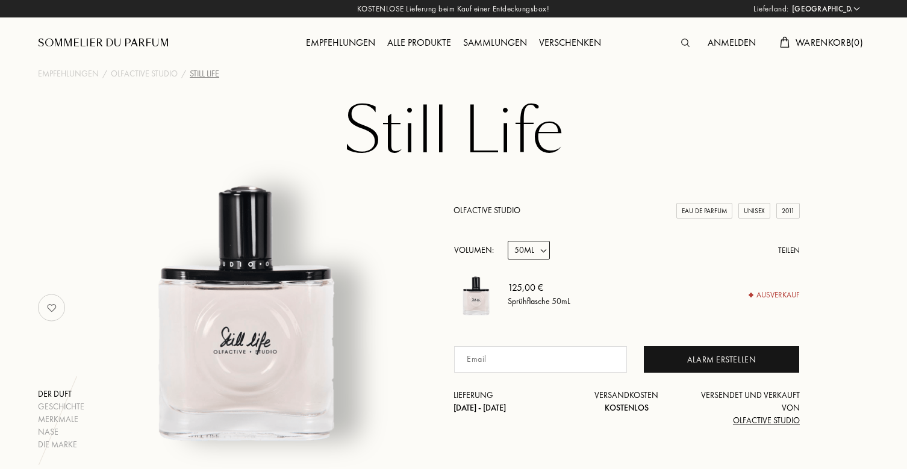
click at [681, 44] on img at bounding box center [685, 43] width 8 height 8
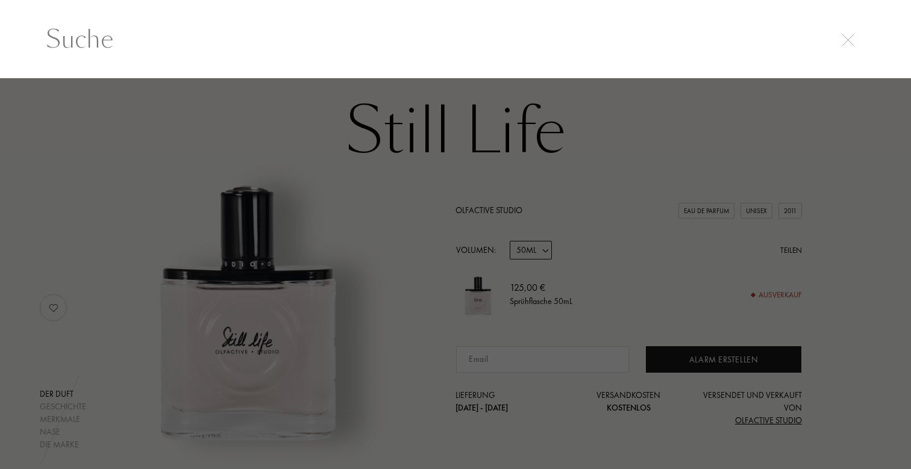
click at [485, 43] on input "text" at bounding box center [455, 39] width 867 height 36
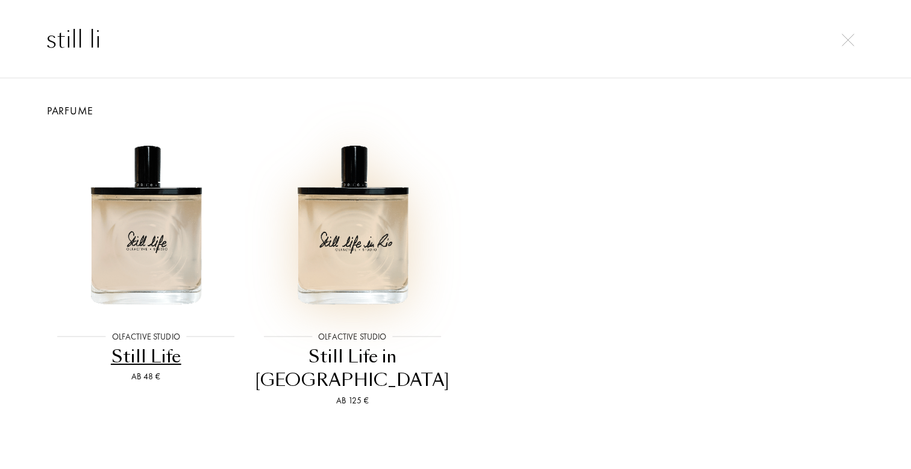
type input "still li"
click at [361, 221] on img at bounding box center [352, 224] width 185 height 185
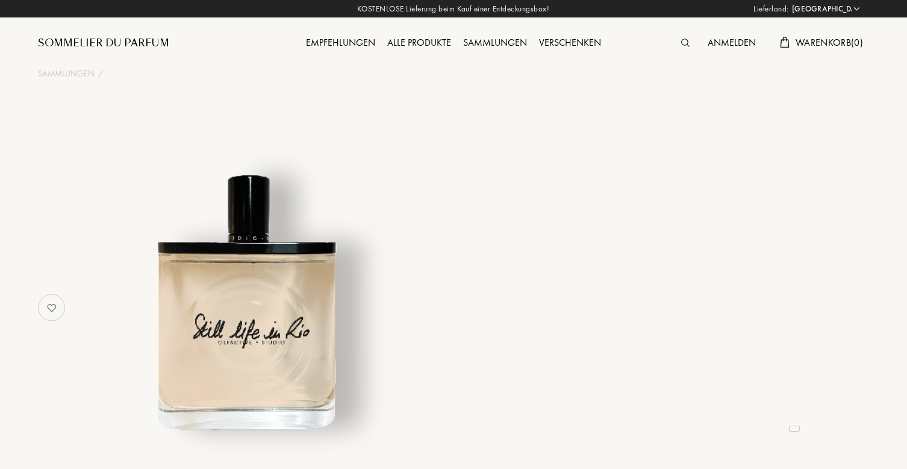
select select "DE"
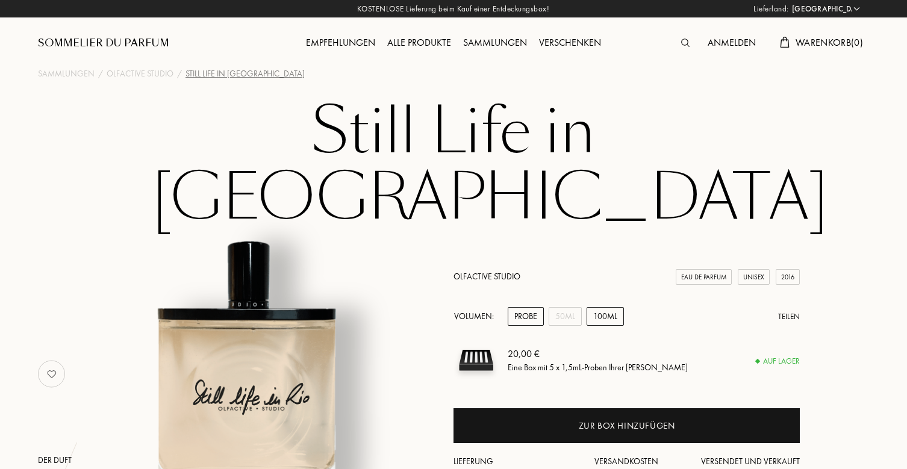
click at [602, 307] on div "100mL" at bounding box center [605, 316] width 37 height 19
click at [388, 142] on h1 "Still Life in [GEOGRAPHIC_DATA]" at bounding box center [453, 165] width 602 height 132
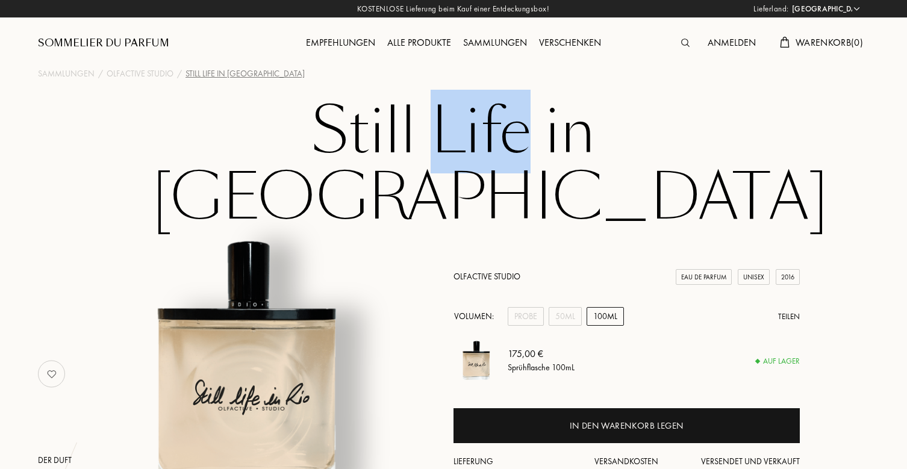
click at [388, 142] on h1 "Still Life in [GEOGRAPHIC_DATA]" at bounding box center [453, 165] width 602 height 132
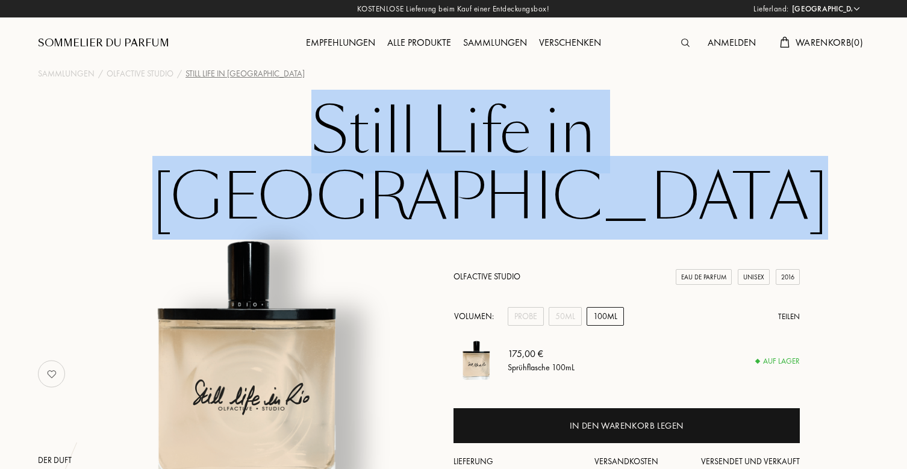
click at [388, 142] on h1 "Still Life in [GEOGRAPHIC_DATA]" at bounding box center [453, 165] width 602 height 132
copy h1 "Still Life in [GEOGRAPHIC_DATA]"
